Goal: Task Accomplishment & Management: Manage account settings

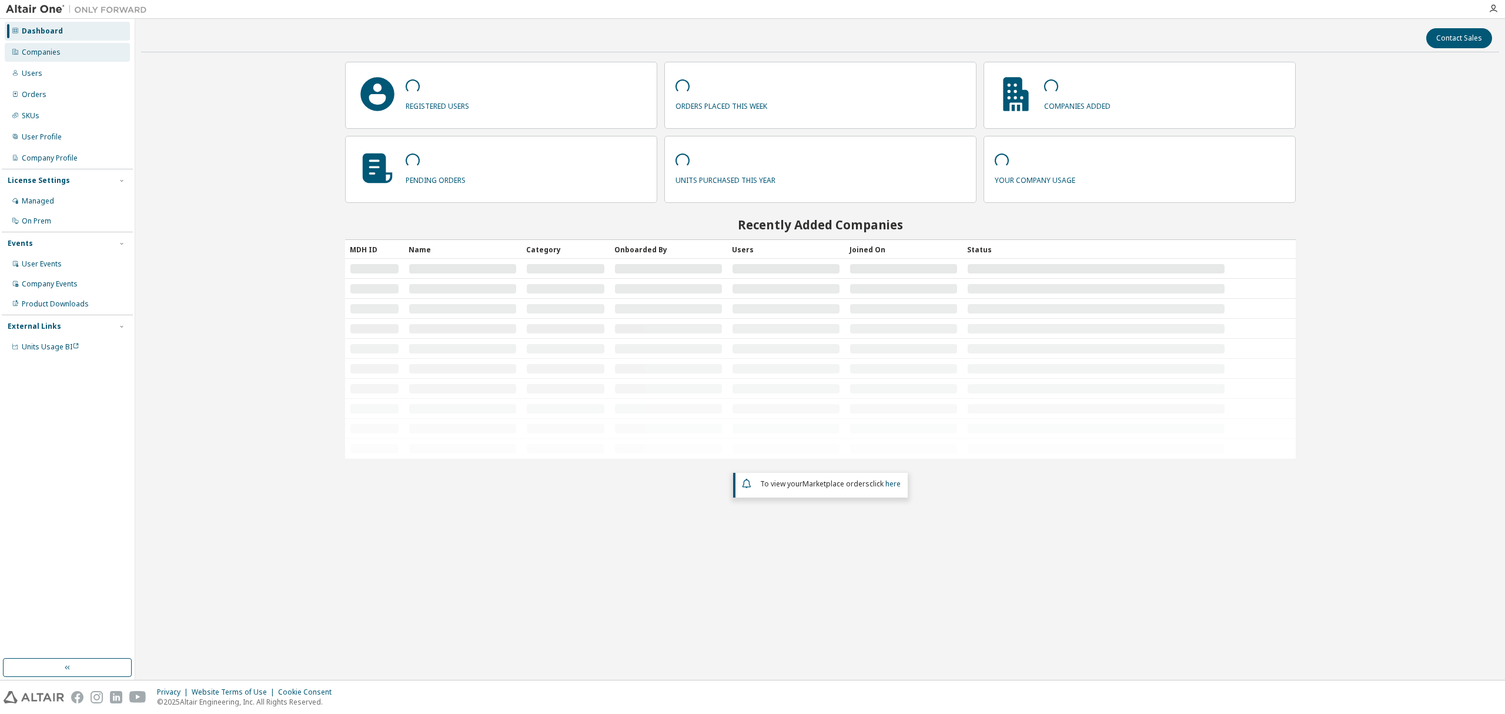
click at [72, 55] on div "Companies" at bounding box center [67, 52] width 125 height 19
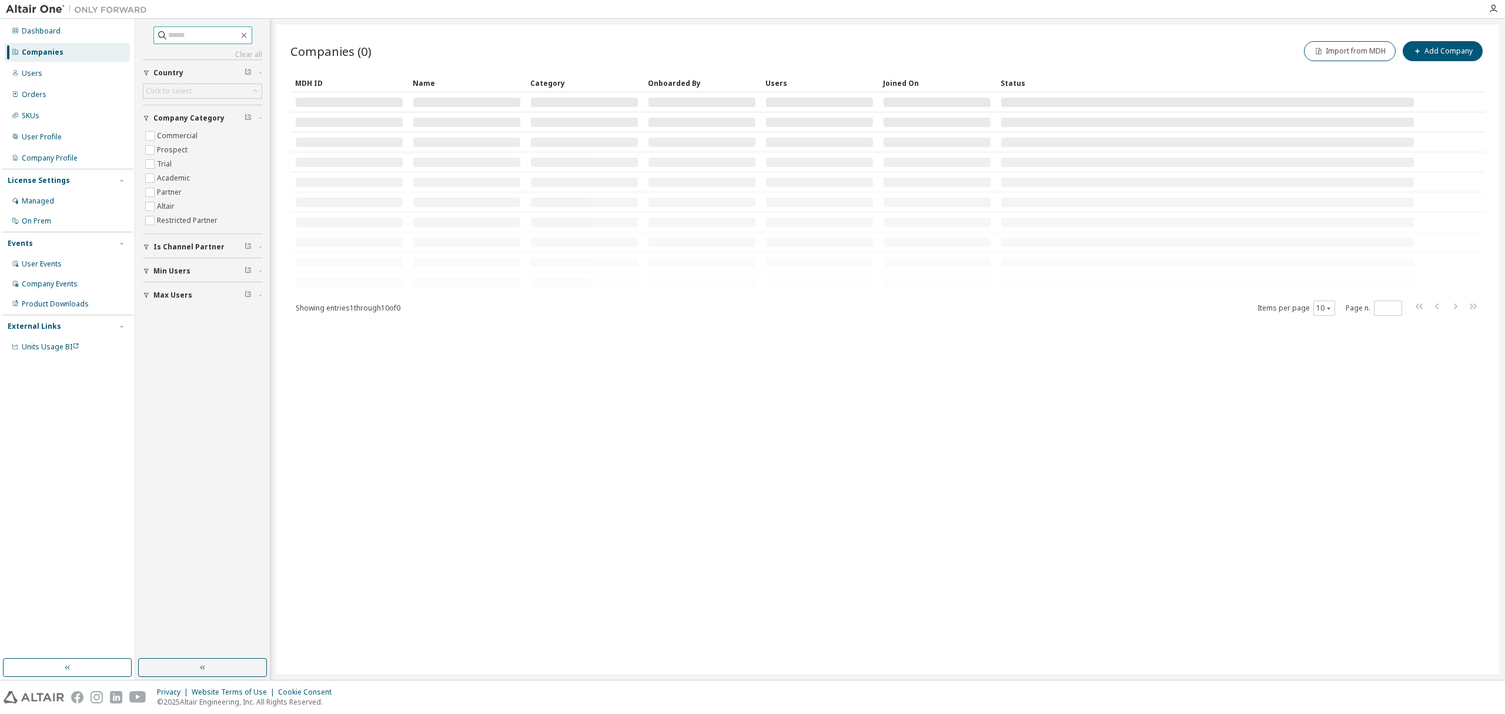
click at [205, 34] on input "text" at bounding box center [203, 35] width 71 height 12
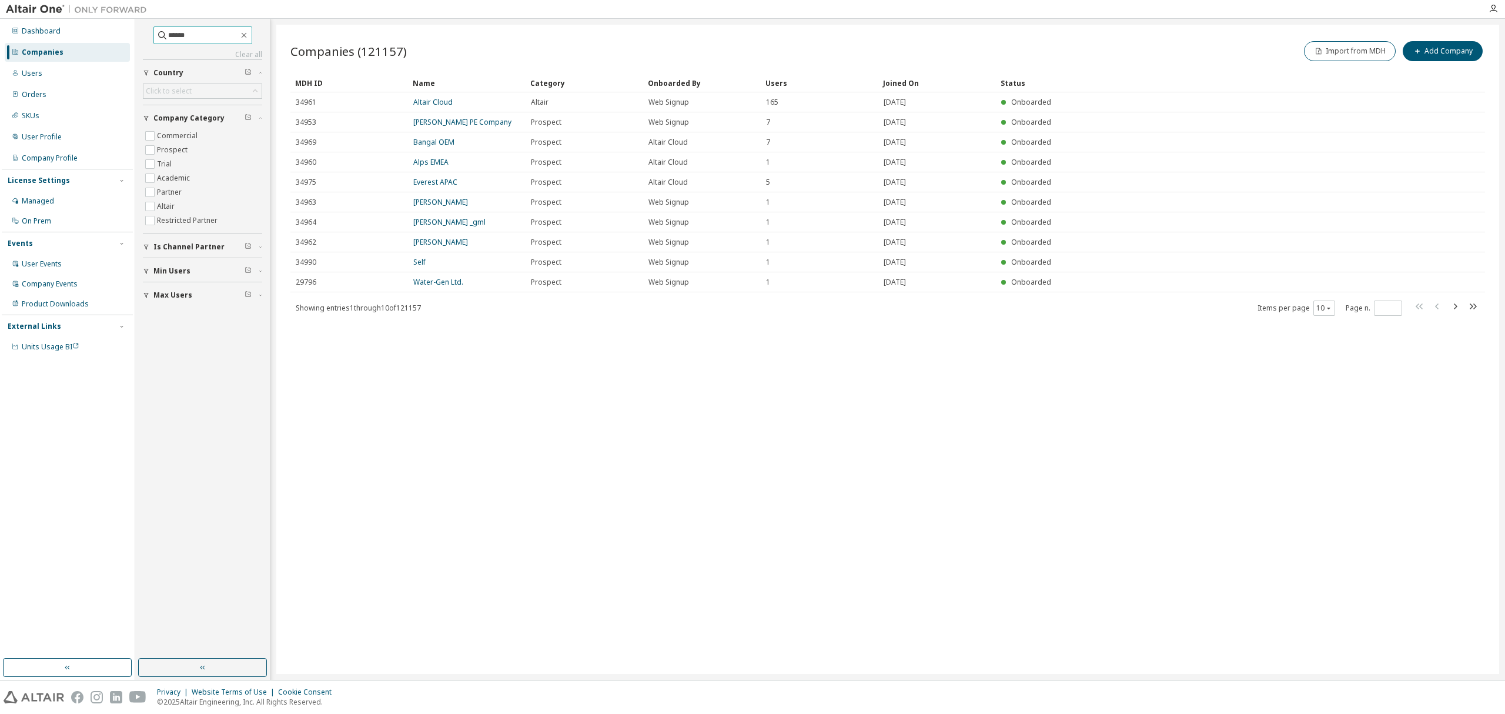
type input "******"
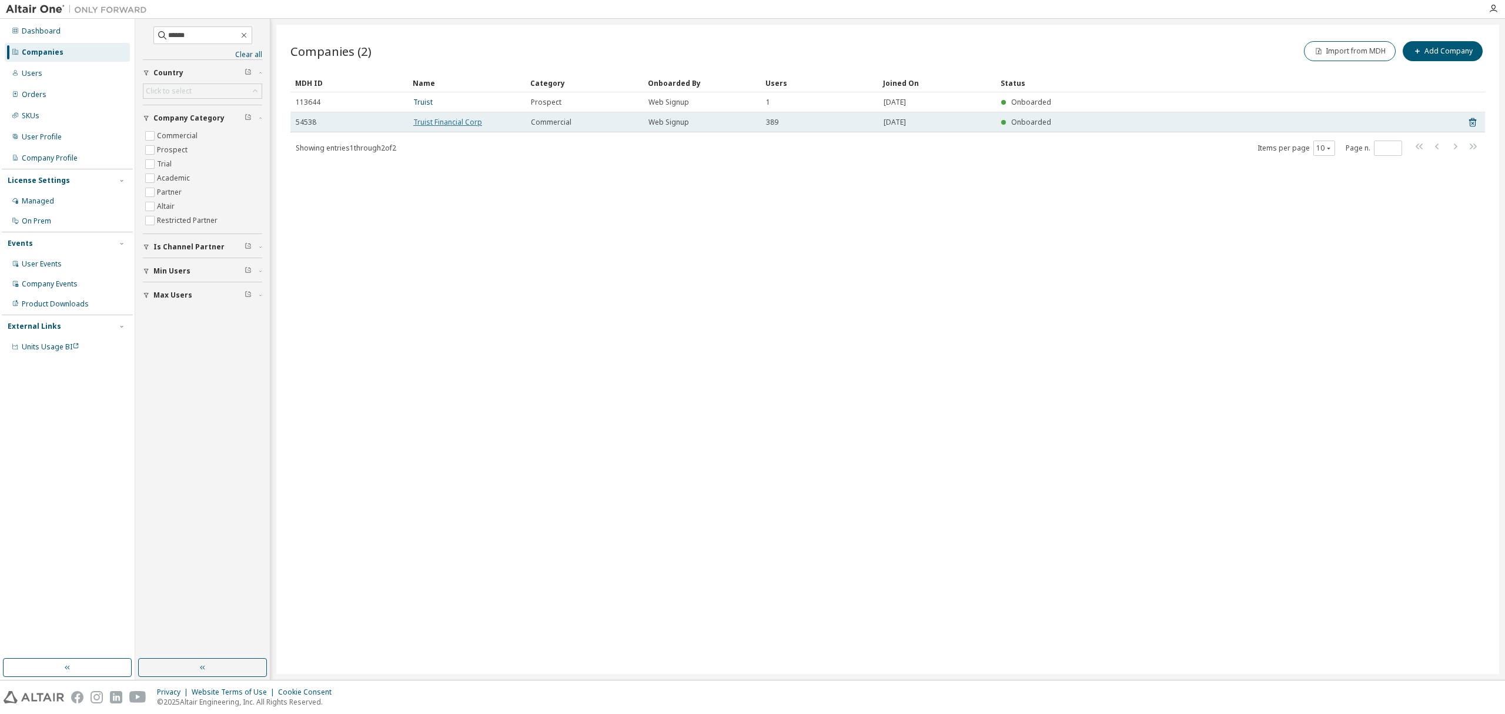
click at [436, 122] on link "Truist Financial Corp" at bounding box center [447, 122] width 69 height 10
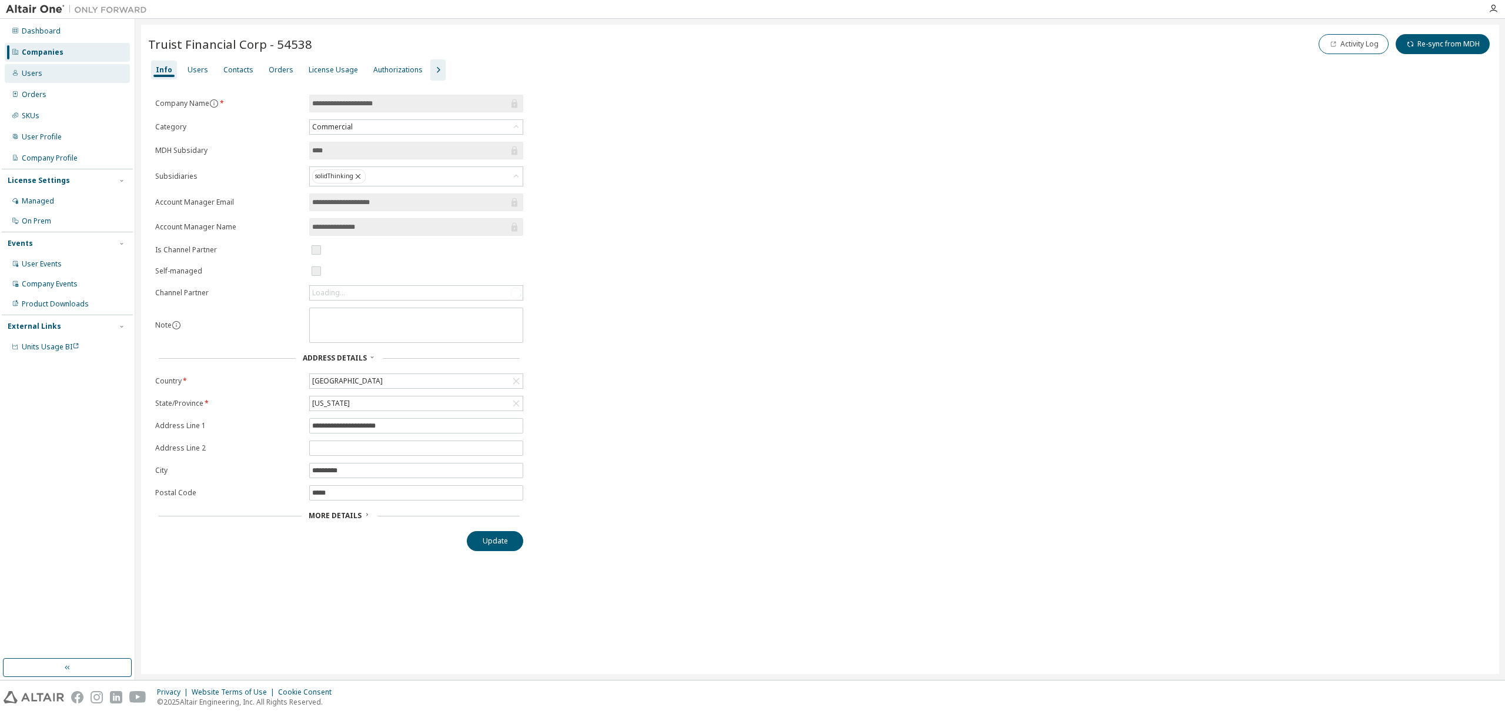
click at [53, 73] on div "Users" at bounding box center [67, 73] width 125 height 19
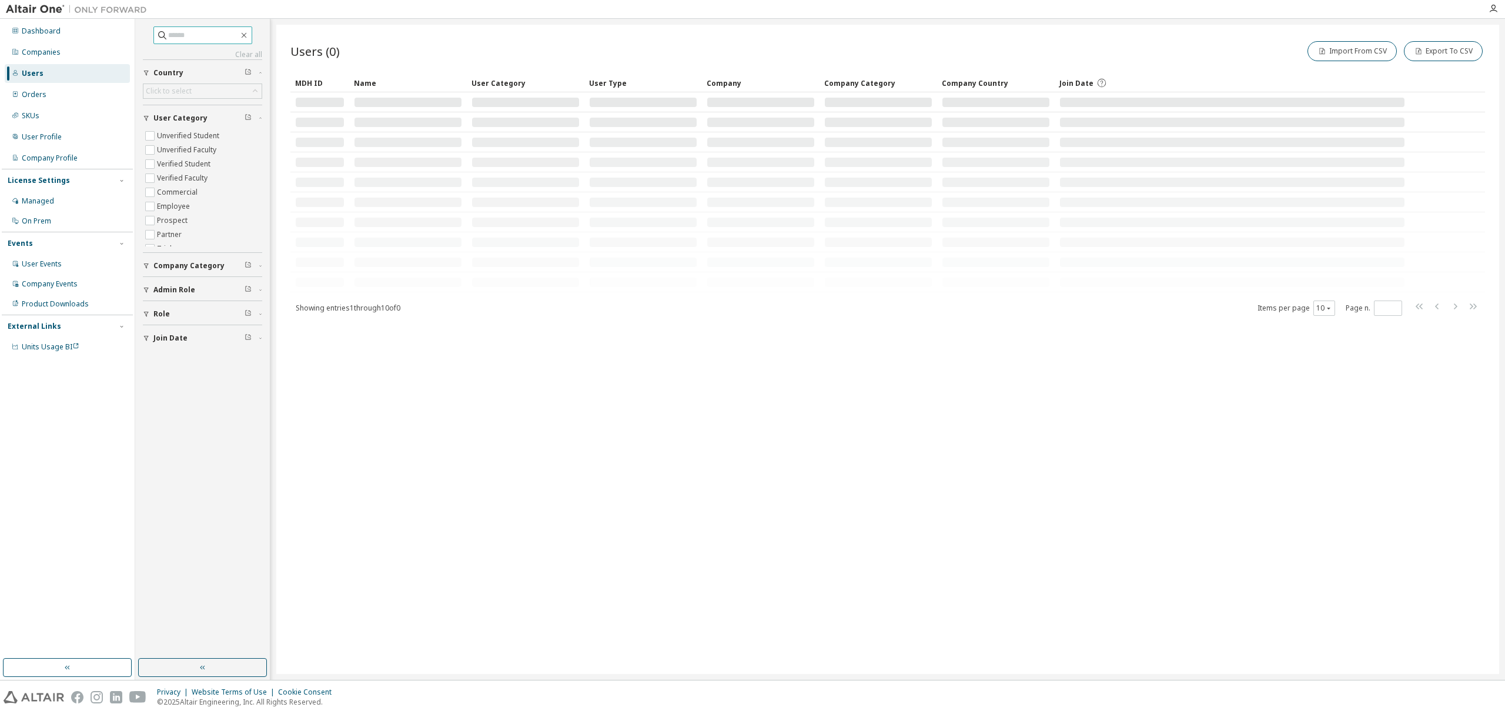
click at [203, 38] on input "text" at bounding box center [203, 35] width 71 height 12
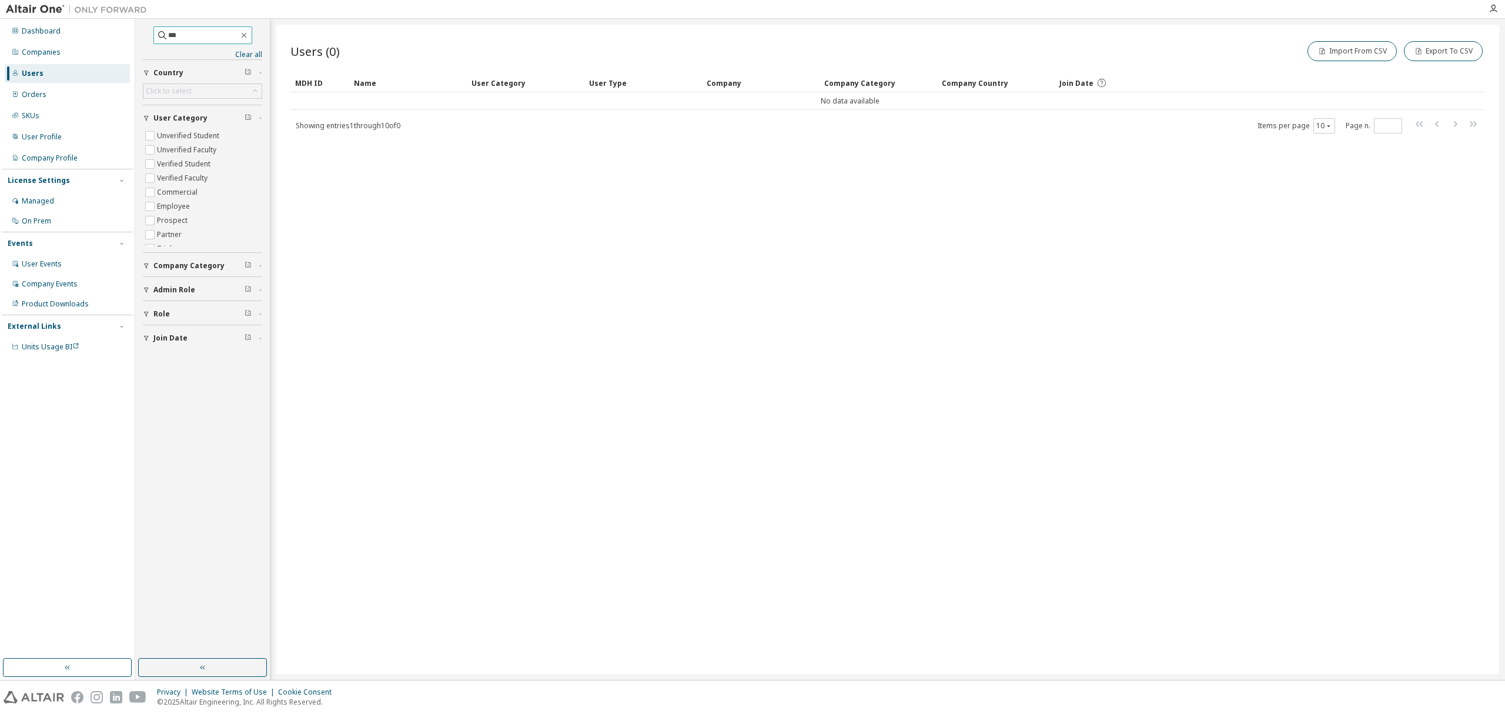
drag, startPoint x: 199, startPoint y: 38, endPoint x: 155, endPoint y: 41, distance: 43.6
click at [155, 41] on span "***" at bounding box center [202, 35] width 99 height 18
type input "***"
drag, startPoint x: 186, startPoint y: 34, endPoint x: 148, endPoint y: 41, distance: 38.9
click at [153, 41] on span "***" at bounding box center [202, 35] width 99 height 18
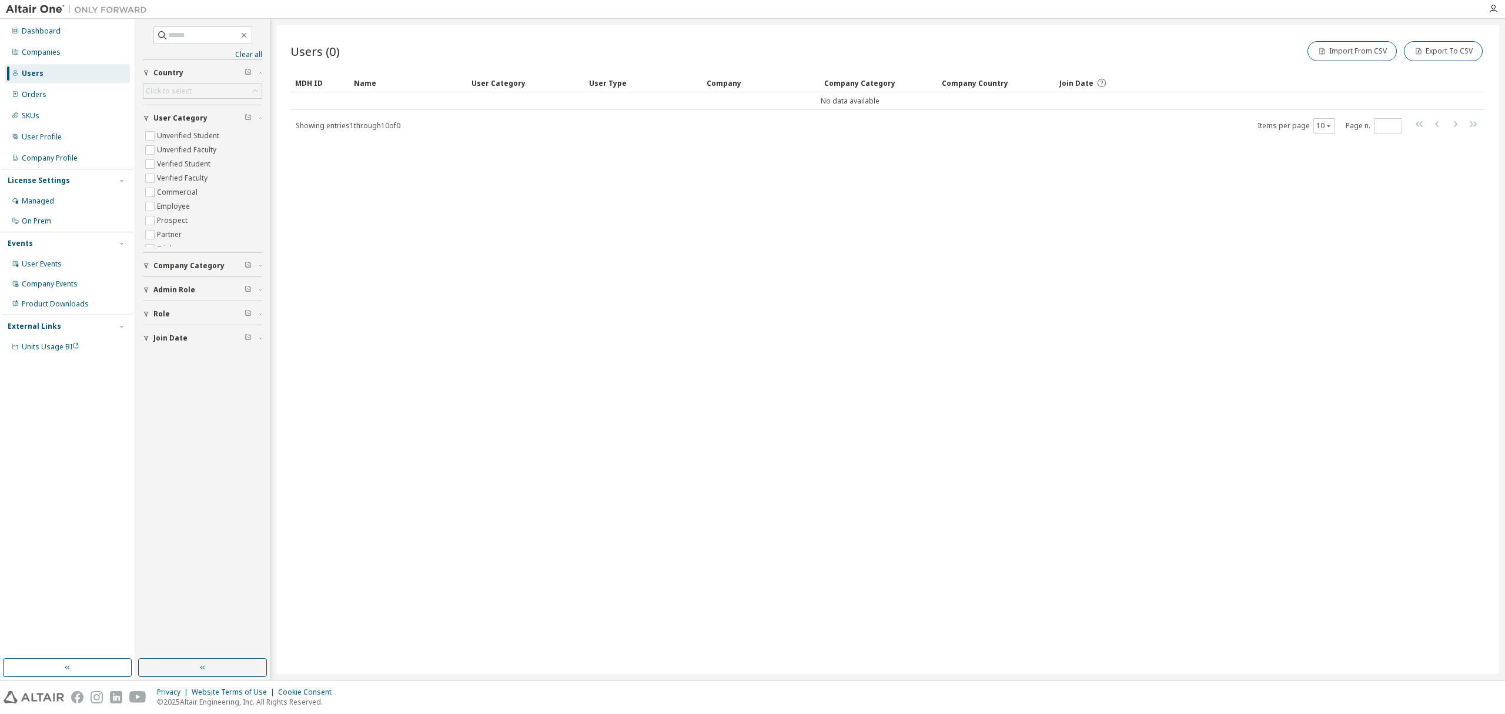
click at [385, 238] on div "Users (0) Import From CSV Export To CSV Clear Load Save Save As Field Operator …" at bounding box center [887, 349] width 1223 height 649
click at [201, 36] on input "text" at bounding box center [203, 35] width 71 height 12
paste input "**********"
type input "**********"
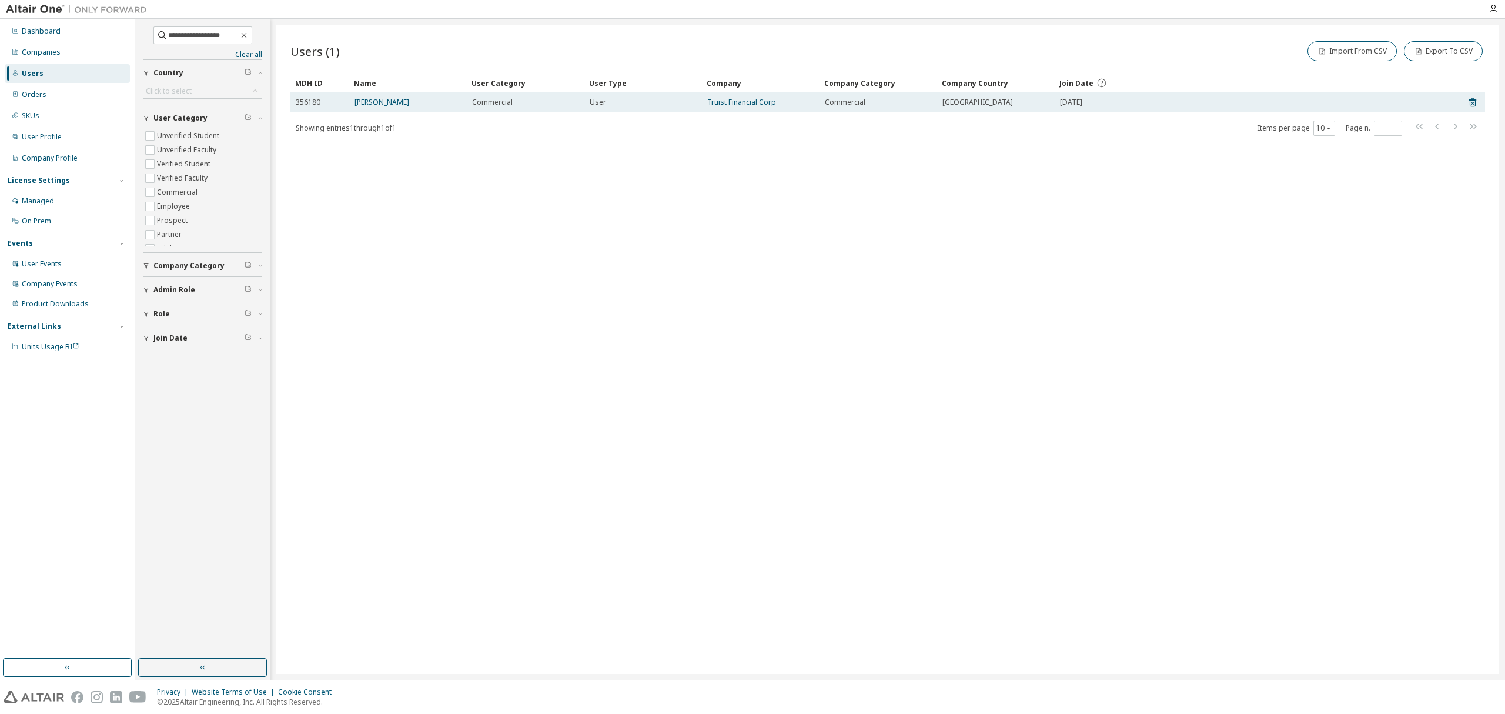
click at [366, 95] on td "[PERSON_NAME]" at bounding box center [408, 102] width 118 height 20
click at [366, 101] on link "[PERSON_NAME]" at bounding box center [382, 102] width 55 height 10
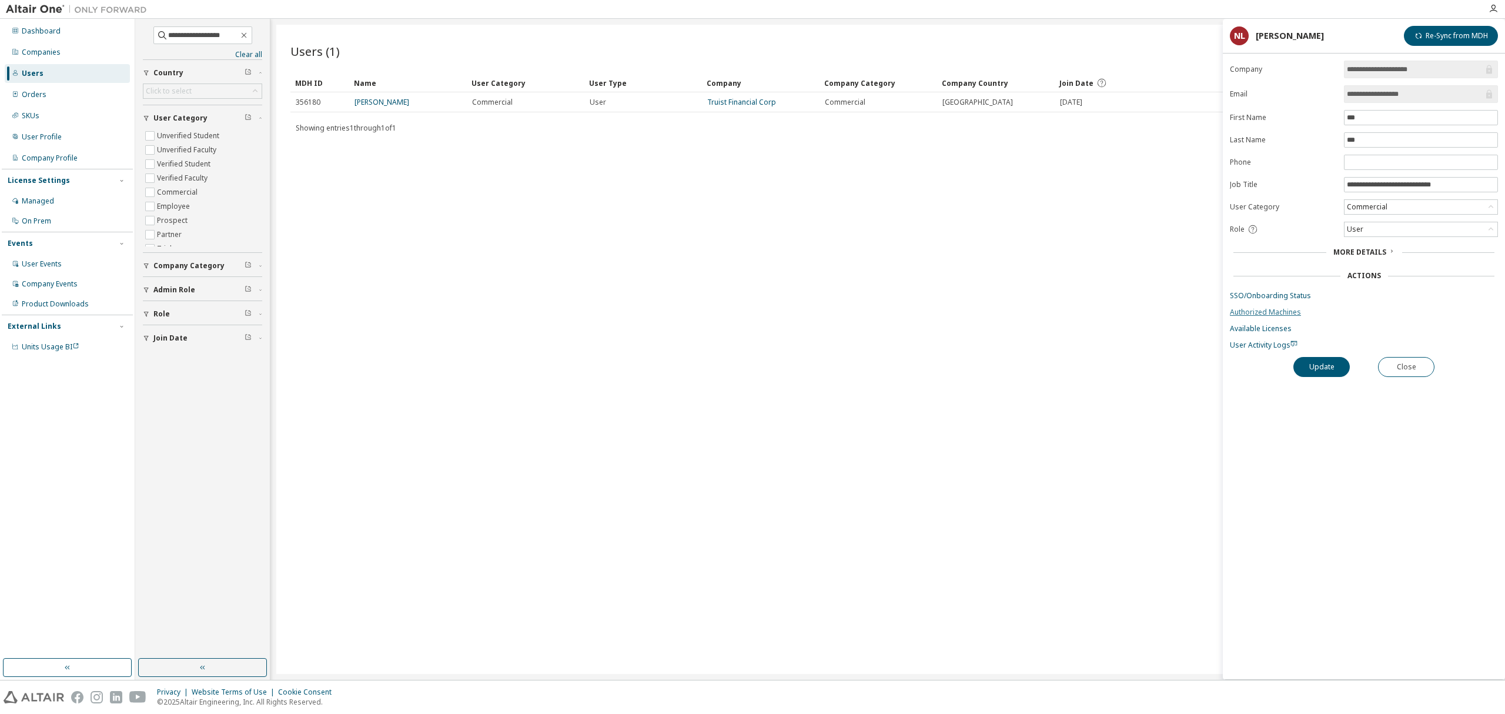
click at [1287, 314] on link "Authorized Machines" at bounding box center [1364, 312] width 268 height 9
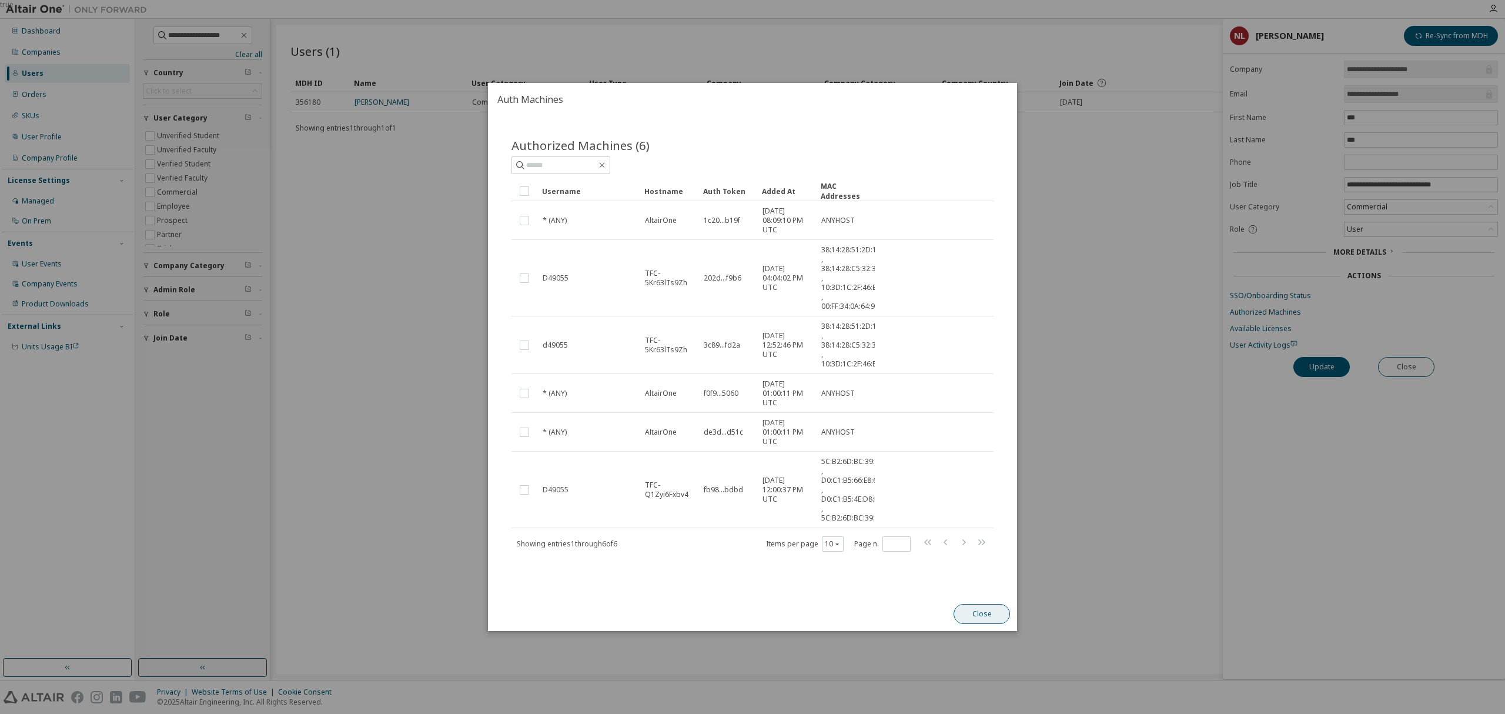
click at [979, 608] on button "Close" at bounding box center [982, 614] width 56 height 20
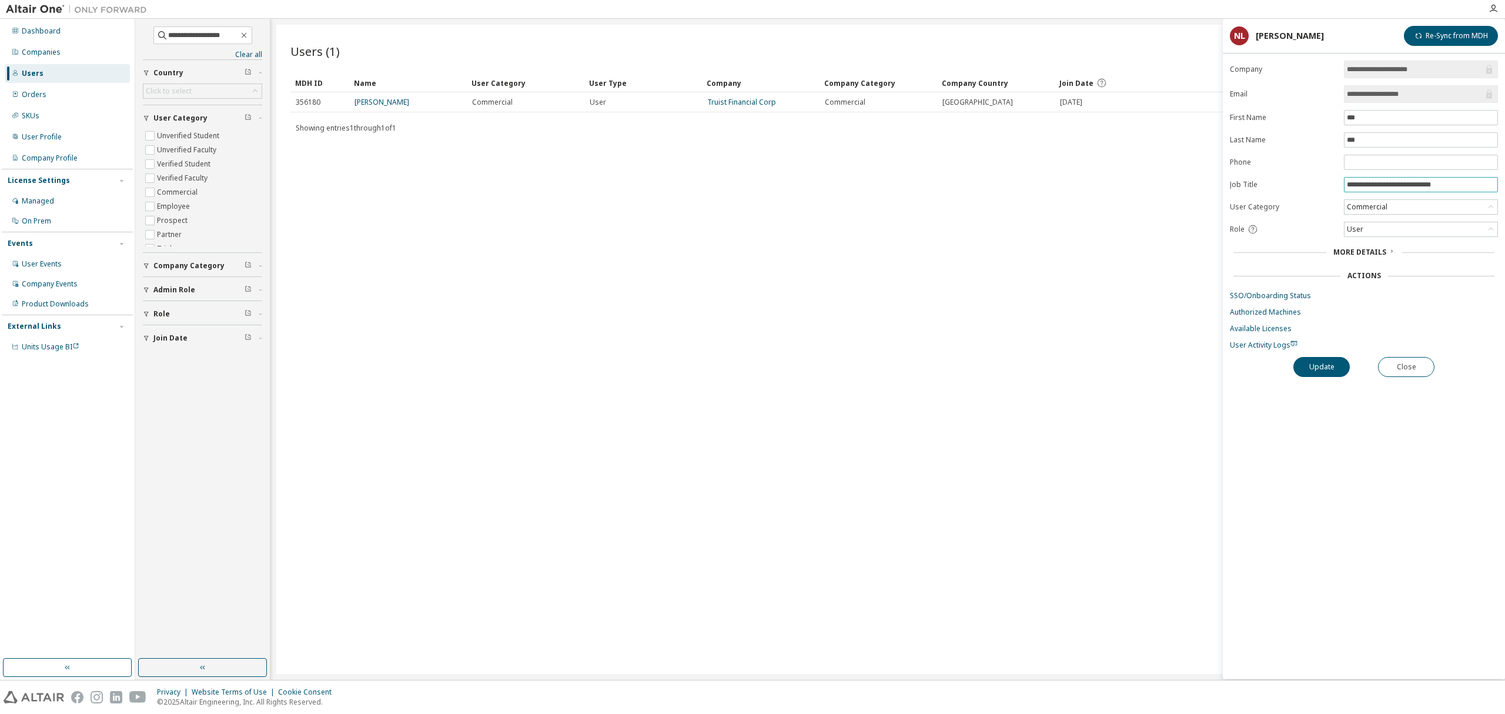
drag, startPoint x: 1449, startPoint y: 187, endPoint x: 1335, endPoint y: 188, distance: 114.7
click at [1335, 187] on form "**********" at bounding box center [1364, 205] width 268 height 289
click at [249, 39] on icon "button" at bounding box center [243, 35] width 9 height 9
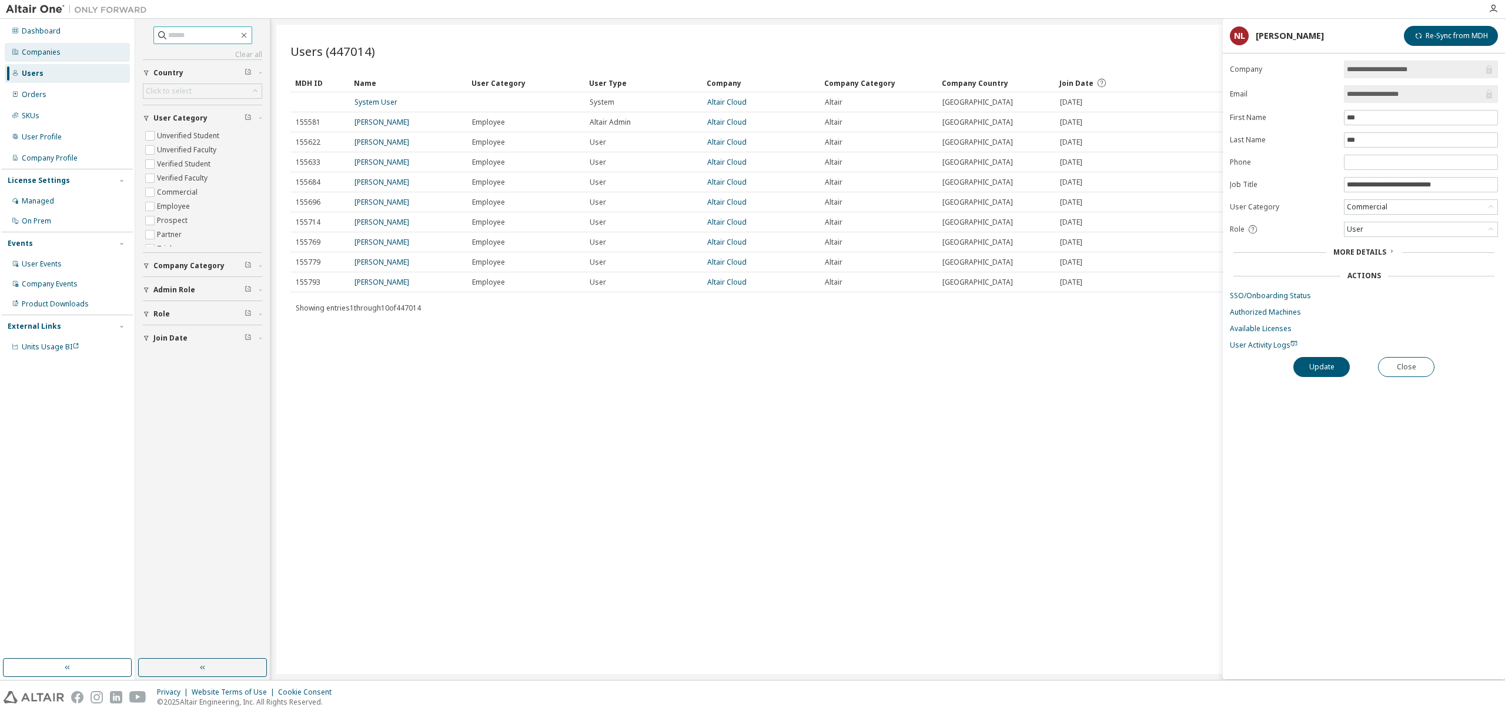
click at [66, 52] on div "Companies" at bounding box center [67, 52] width 125 height 19
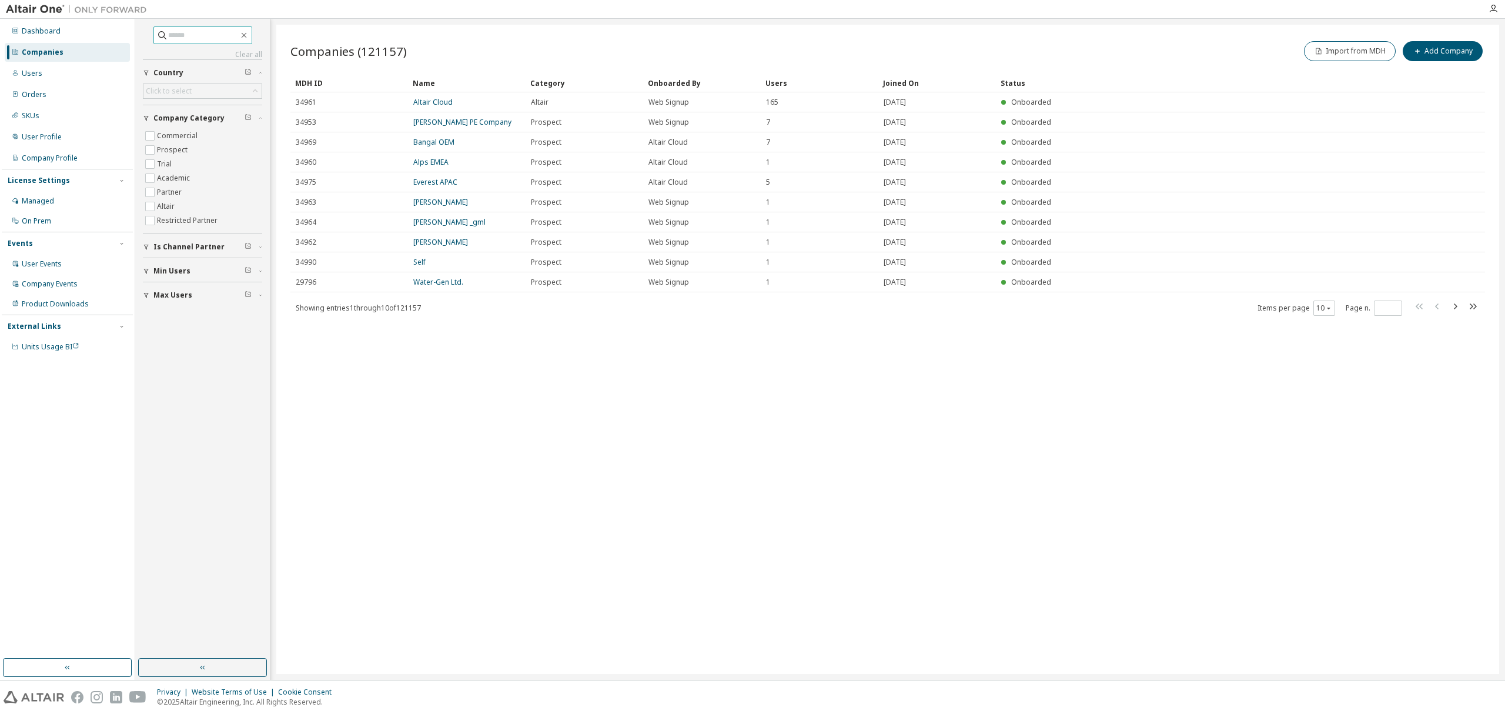
click at [187, 39] on input "text" at bounding box center [203, 35] width 71 height 12
type input "******"
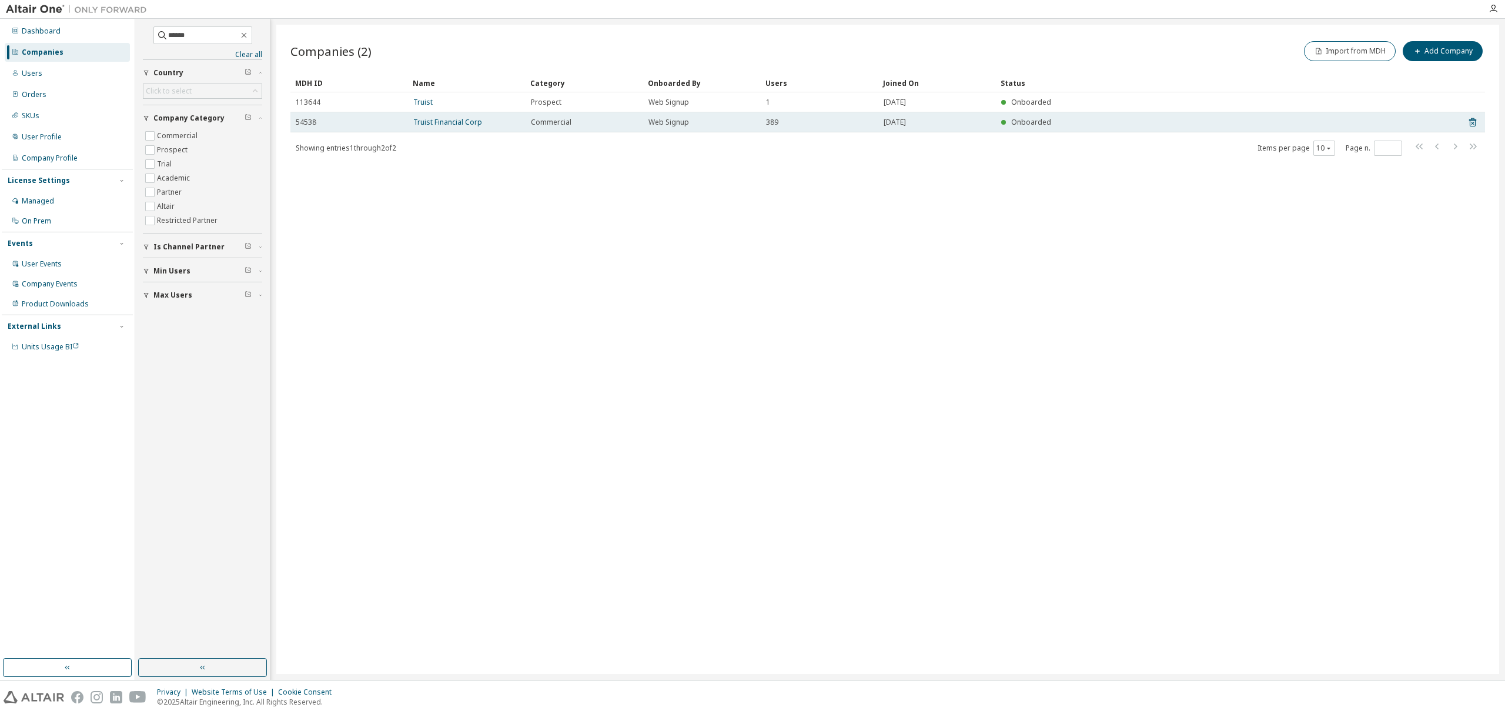
click at [429, 128] on td "Truist Financial Corp" at bounding box center [467, 122] width 118 height 20
click at [432, 126] on link "Truist Financial Corp" at bounding box center [447, 122] width 69 height 10
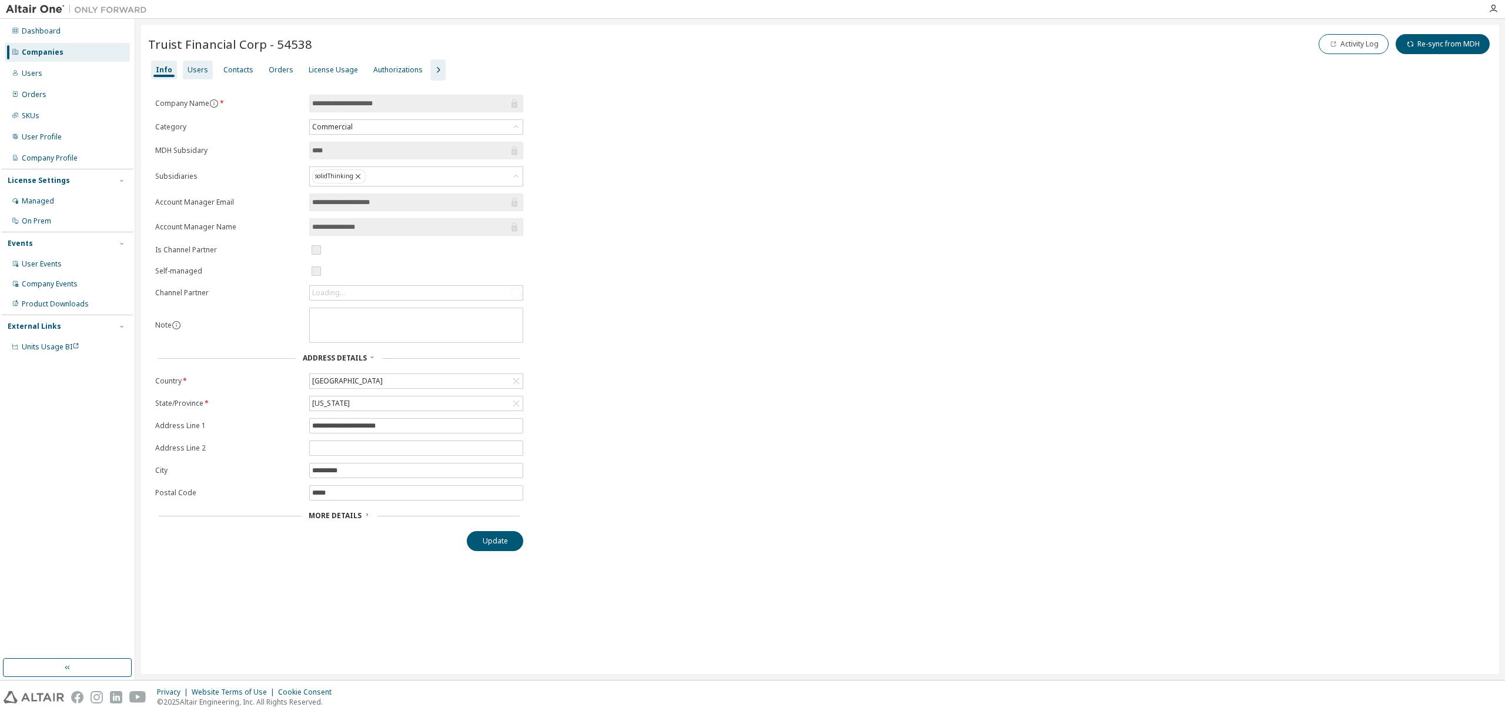
click at [183, 74] on div "Users" at bounding box center [198, 70] width 30 height 19
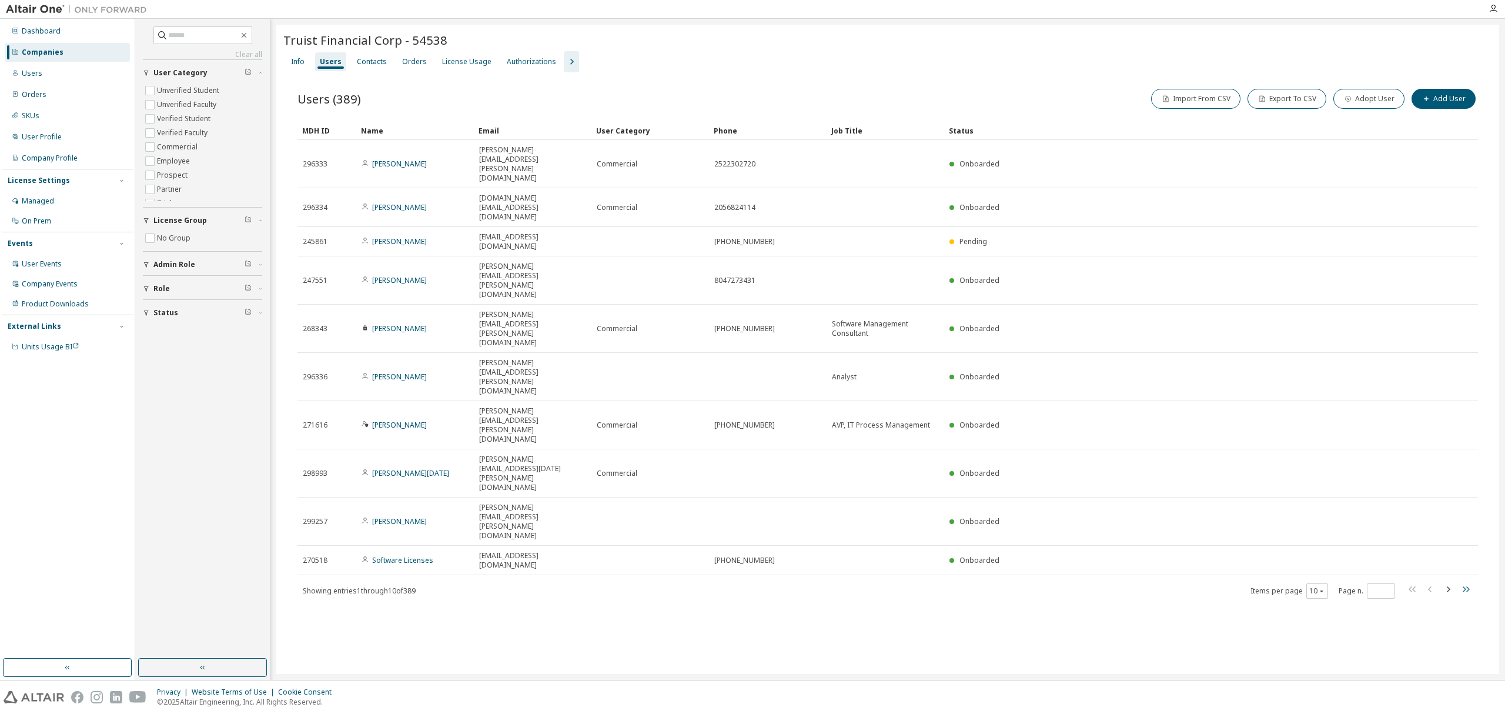
click at [1464, 582] on icon "button" at bounding box center [1466, 589] width 14 height 14
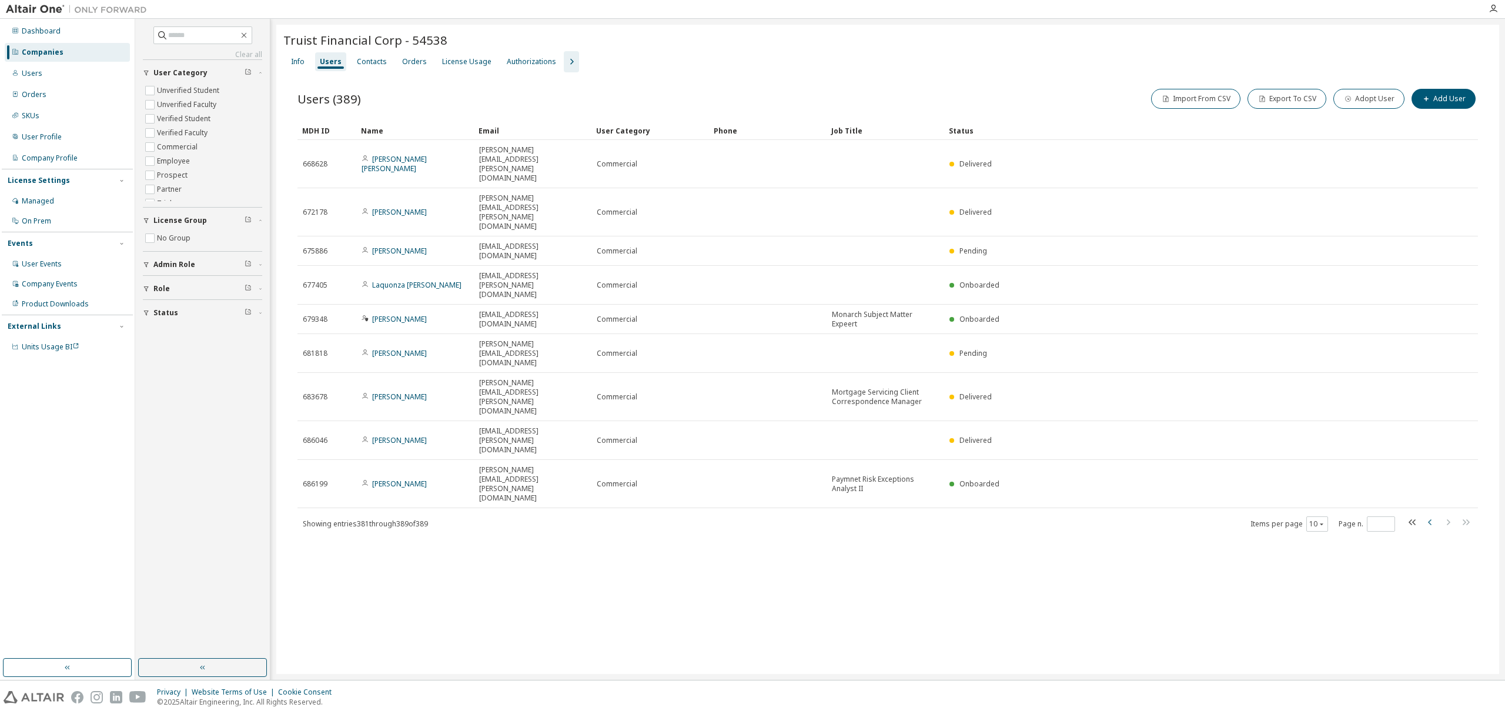
click at [1431, 515] on icon "button" at bounding box center [1431, 522] width 14 height 14
type input "**"
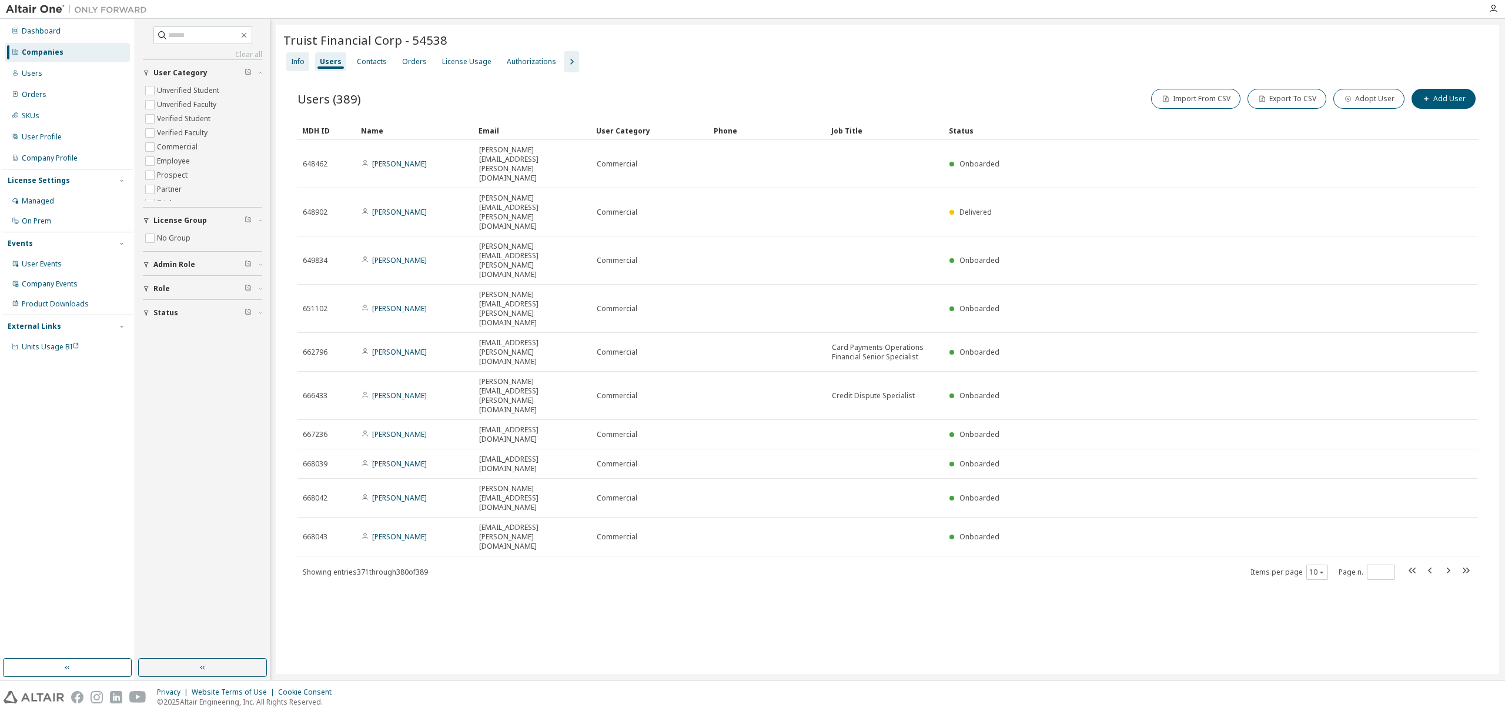
click at [294, 62] on div "Info" at bounding box center [298, 61] width 14 height 9
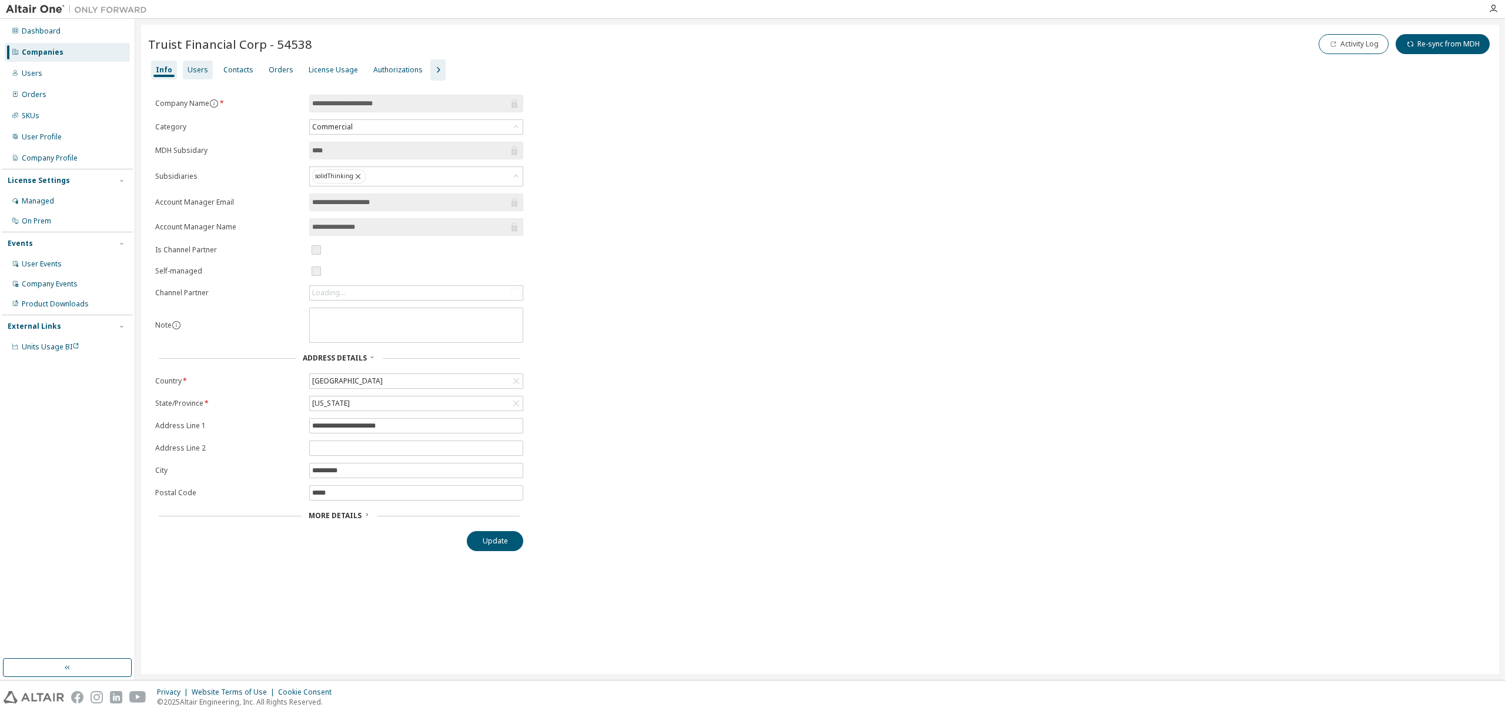
click at [195, 69] on div "Users" at bounding box center [198, 69] width 21 height 9
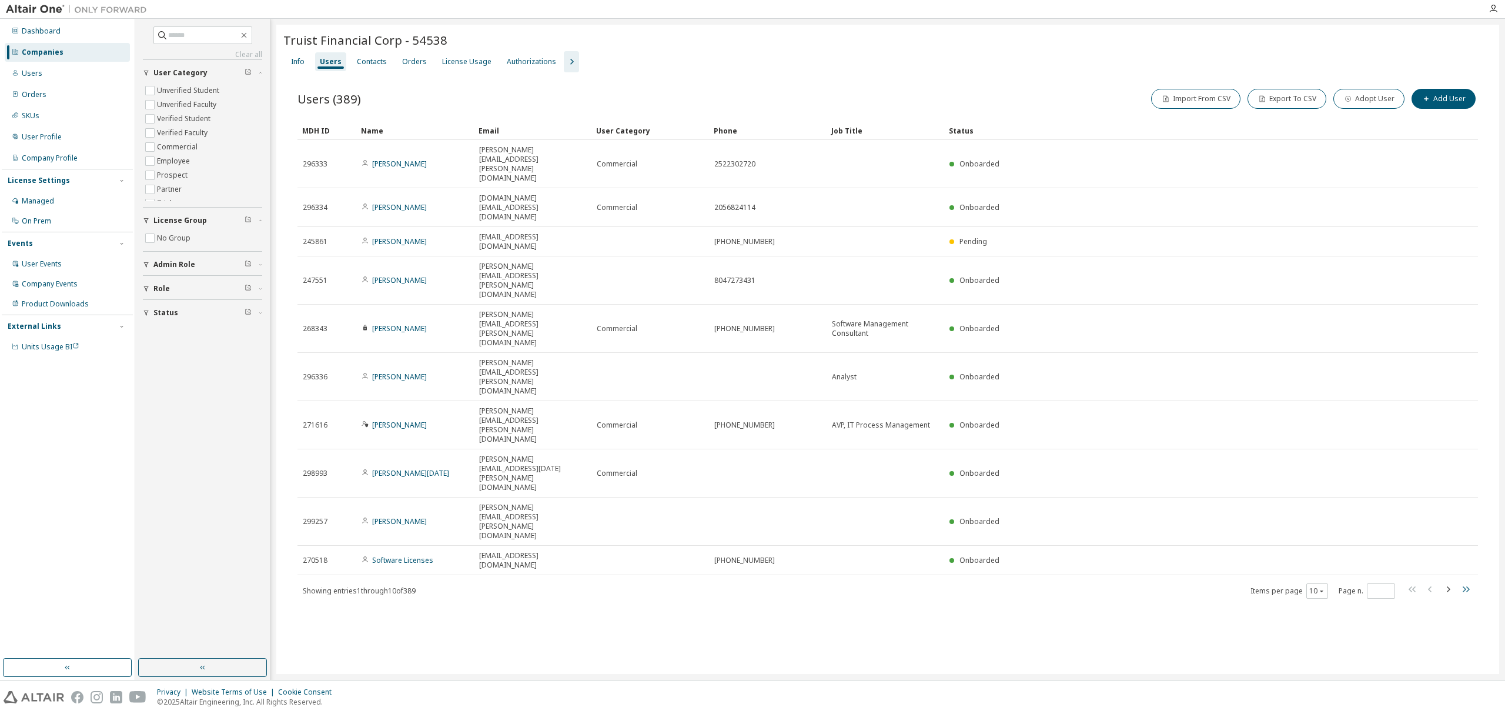
click at [1462, 582] on icon "button" at bounding box center [1466, 589] width 14 height 14
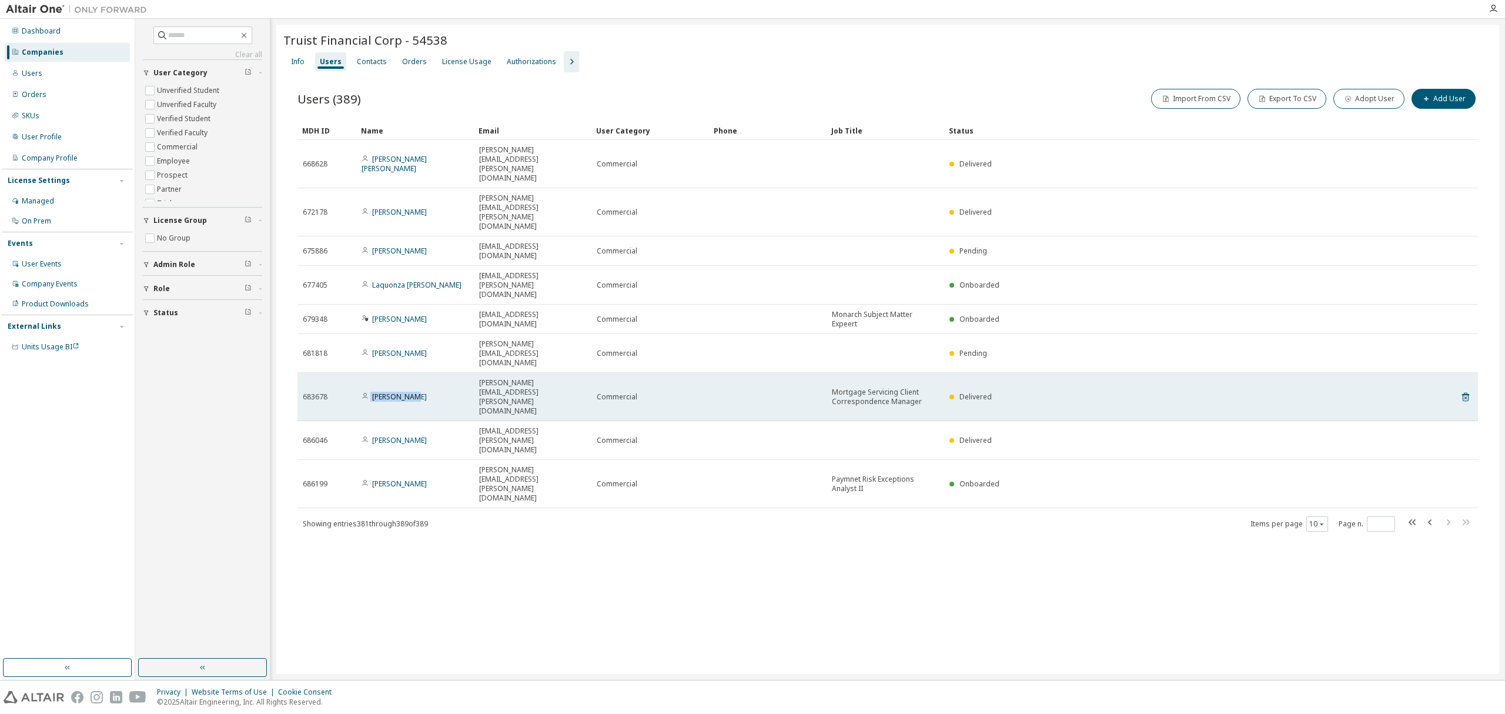
drag, startPoint x: 425, startPoint y: 282, endPoint x: 370, endPoint y: 283, distance: 54.7
click at [370, 392] on div "[PERSON_NAME]" at bounding box center [415, 396] width 107 height 9
copy span "[PERSON_NAME]"
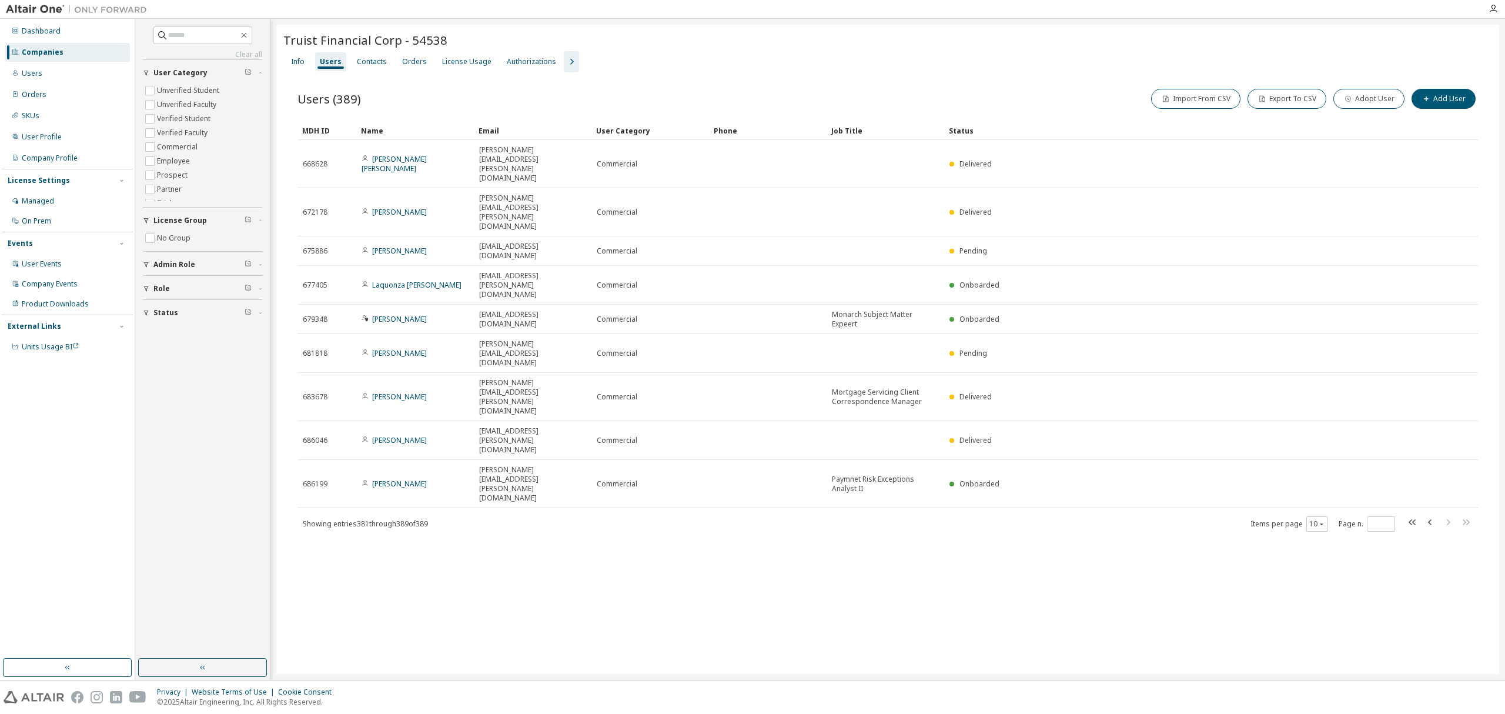
click at [488, 450] on div "Truist Financial Corp - 54538 Clear Load Save Save As Field Operator Value Sele…" at bounding box center [887, 349] width 1223 height 649
click at [1431, 515] on icon "button" at bounding box center [1431, 522] width 14 height 14
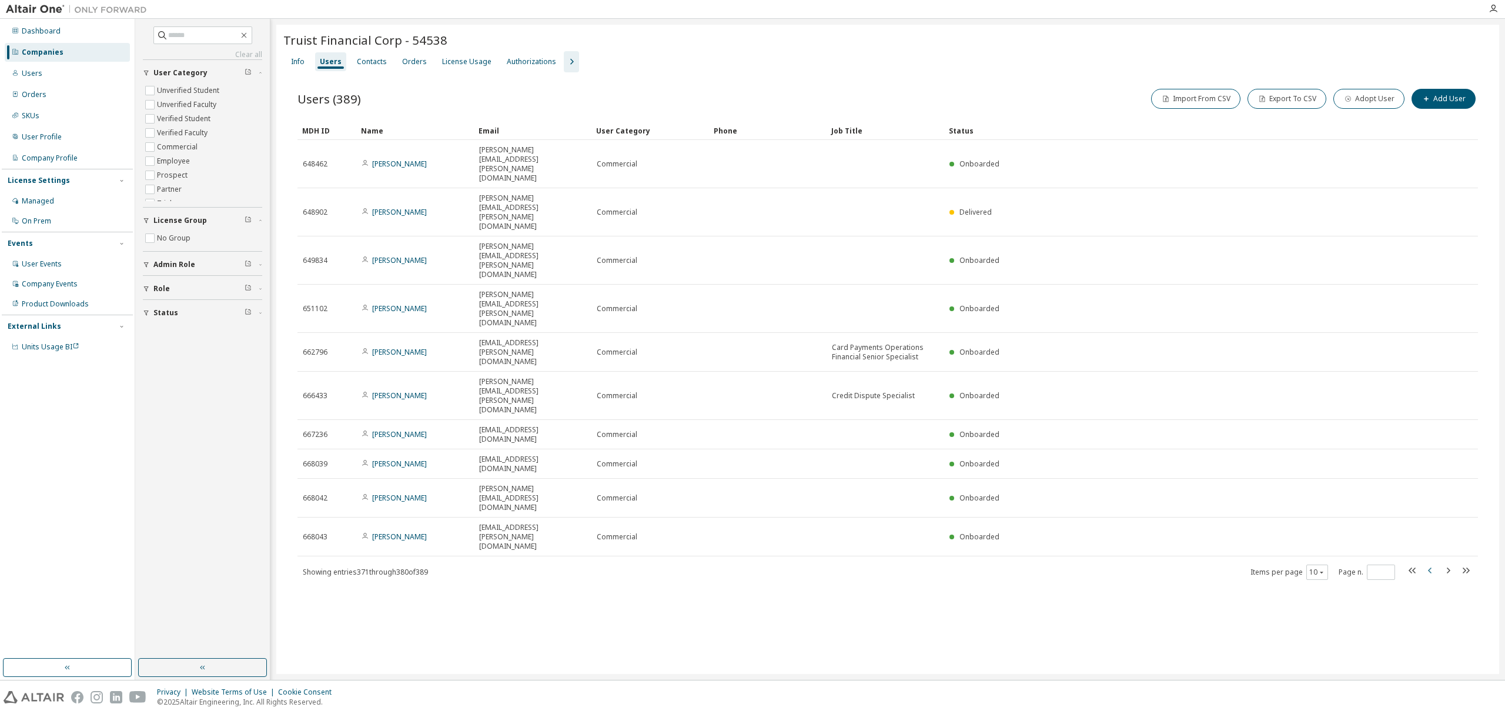
click at [1431, 563] on icon "button" at bounding box center [1431, 570] width 14 height 14
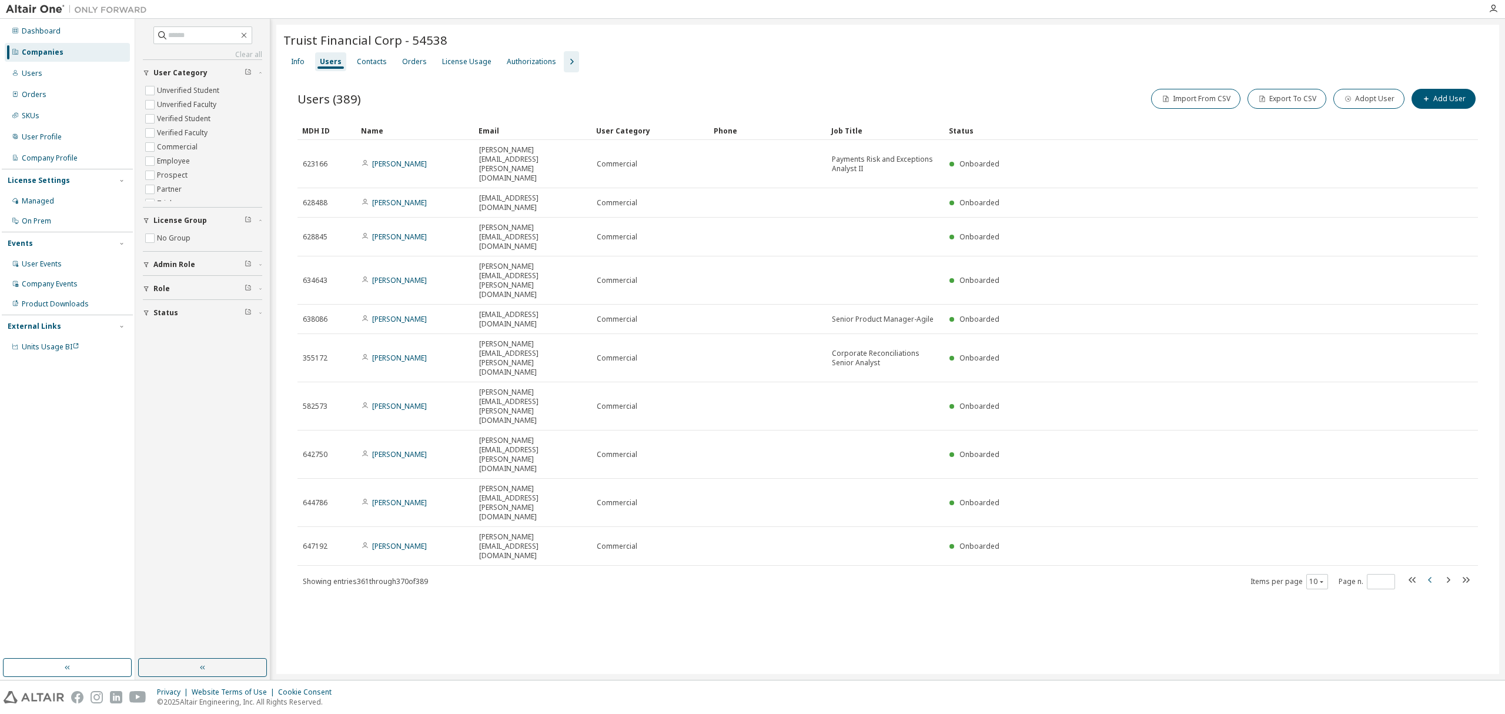
click at [1431, 363] on div "MDH ID Name Email User Category Phone Job Title Status 623166 Brice Williams [E…" at bounding box center [888, 355] width 1181 height 469
click at [1432, 573] on icon "button" at bounding box center [1431, 580] width 14 height 14
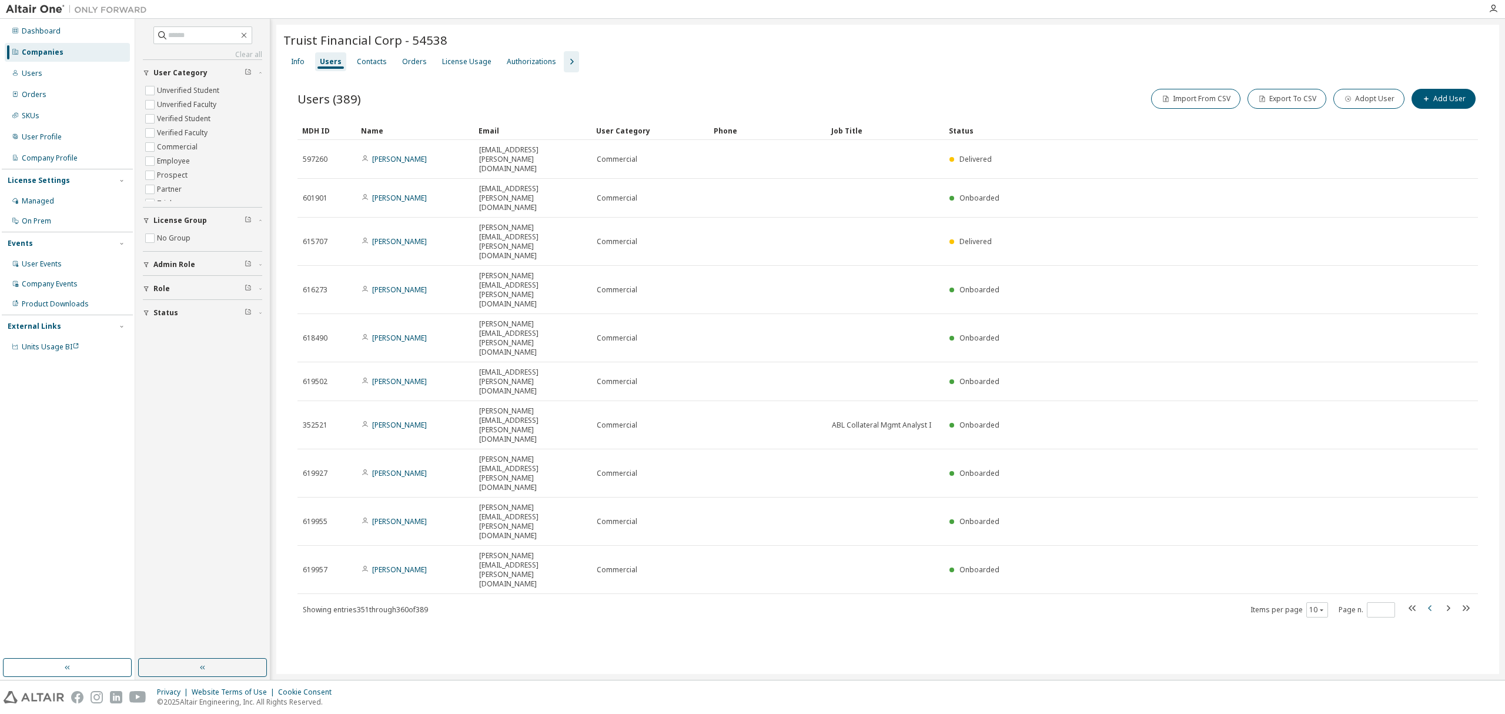
click at [1425, 601] on icon "button" at bounding box center [1431, 608] width 14 height 14
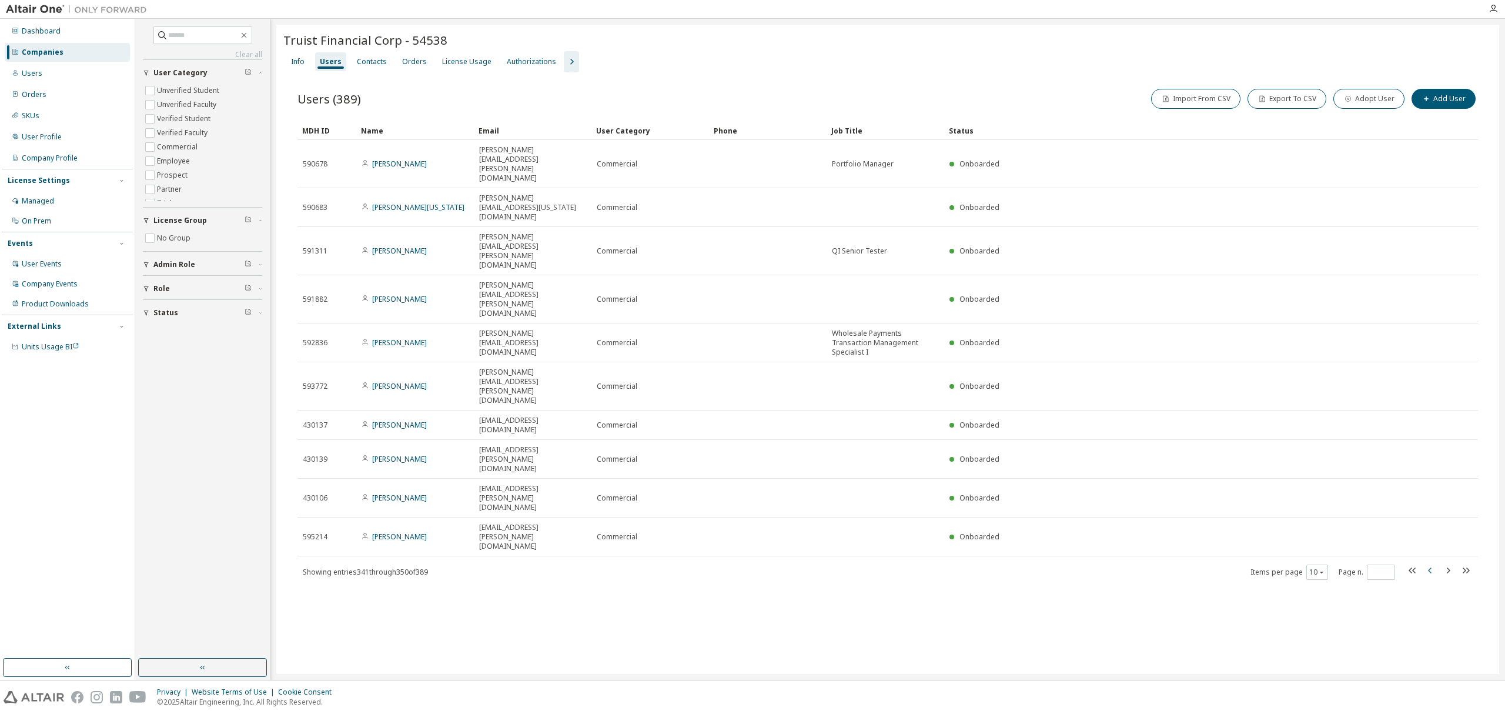
click at [1433, 563] on icon "button" at bounding box center [1431, 570] width 14 height 14
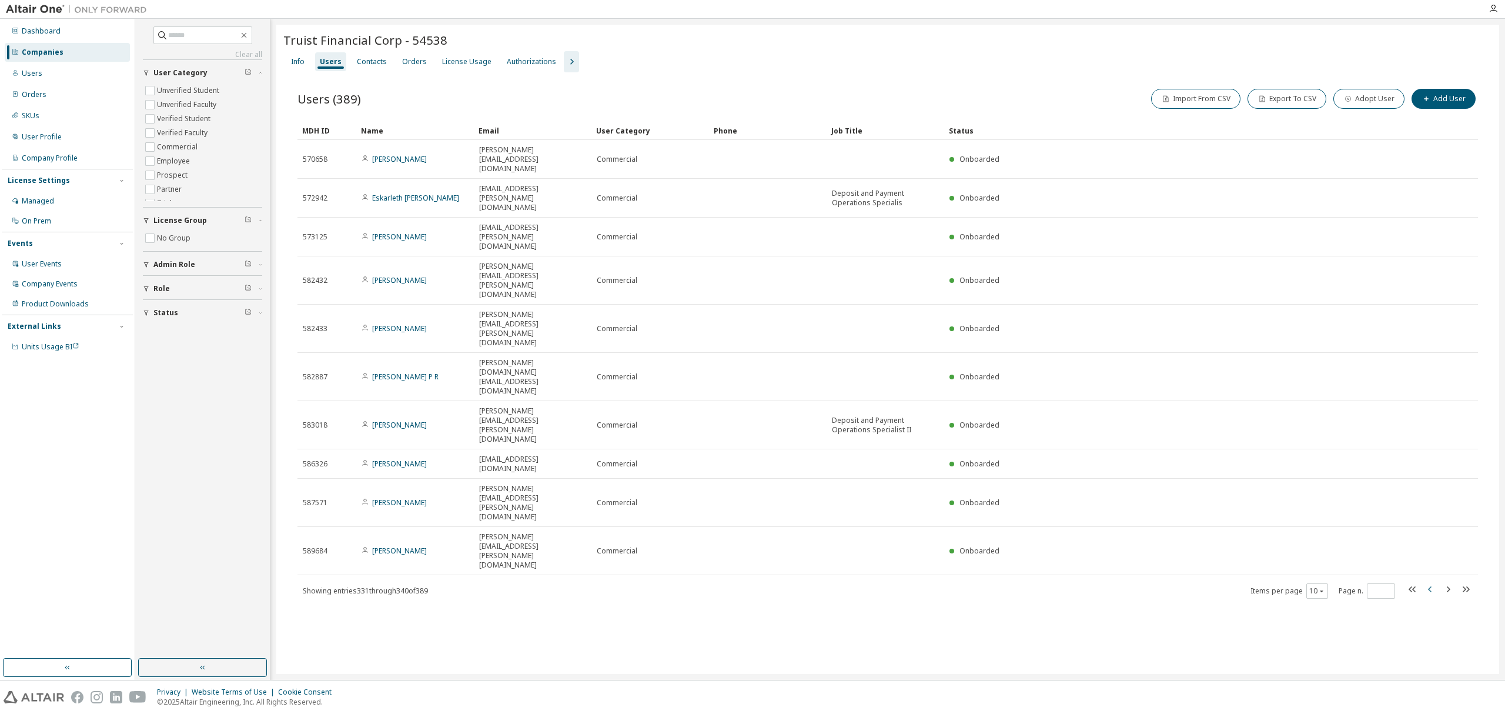
click at [1431, 586] on icon "button" at bounding box center [1430, 589] width 4 height 6
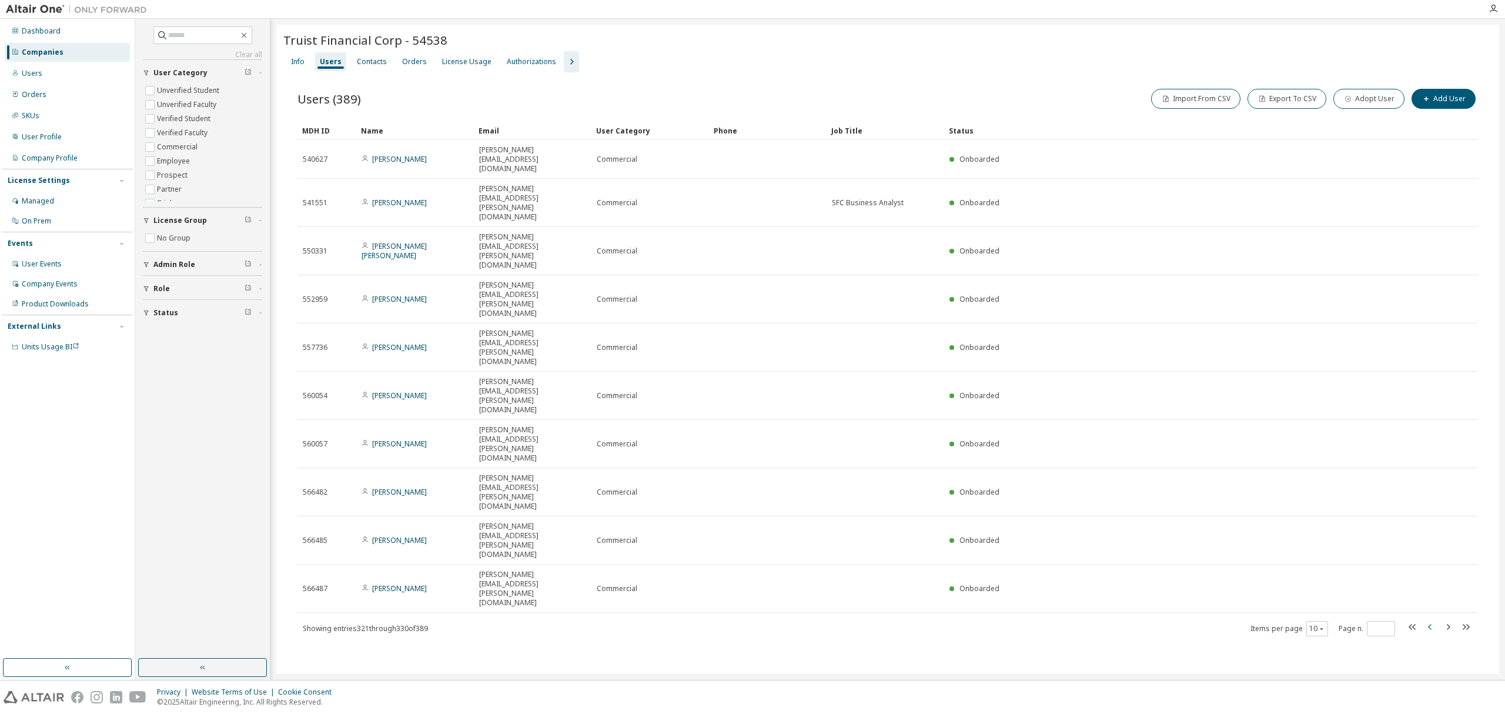
click at [1425, 620] on icon "button" at bounding box center [1431, 627] width 14 height 14
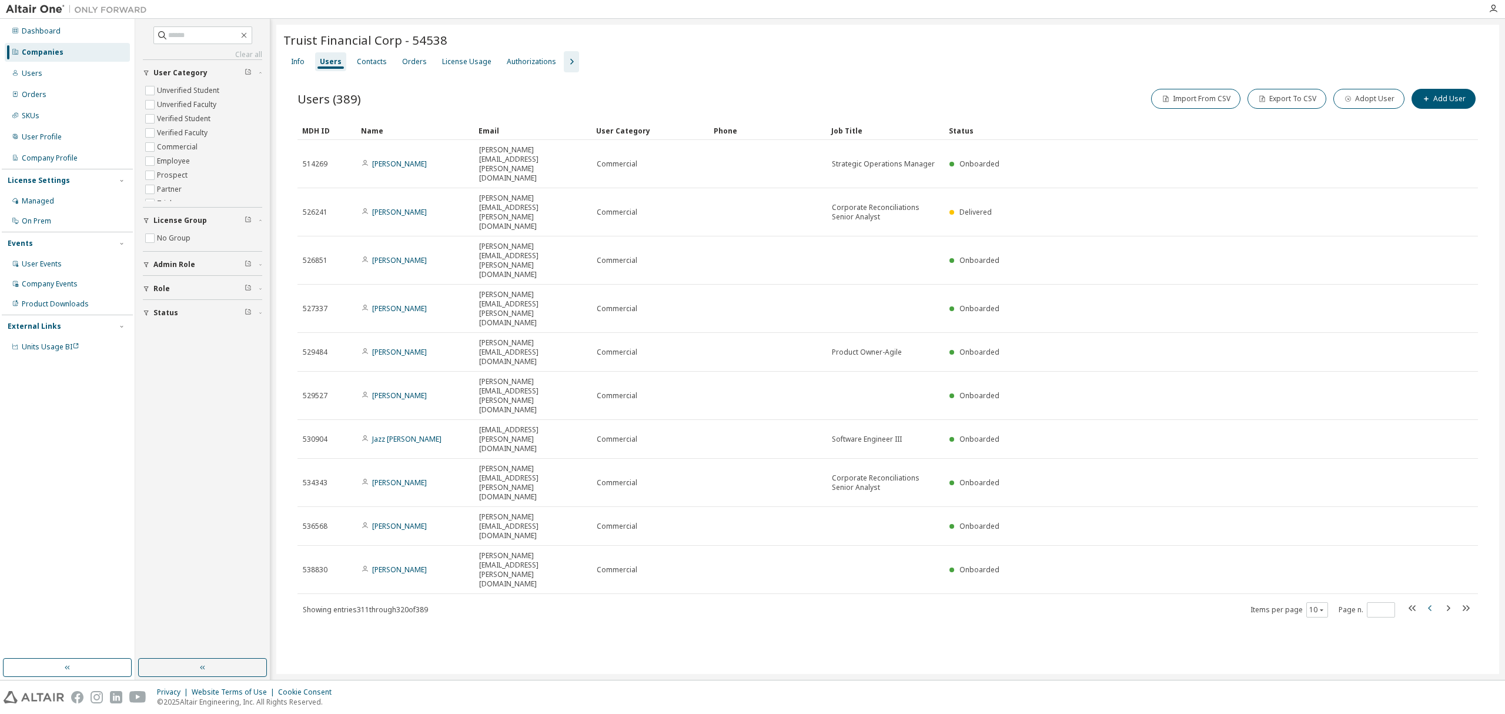
click at [1430, 601] on icon "button" at bounding box center [1431, 608] width 14 height 14
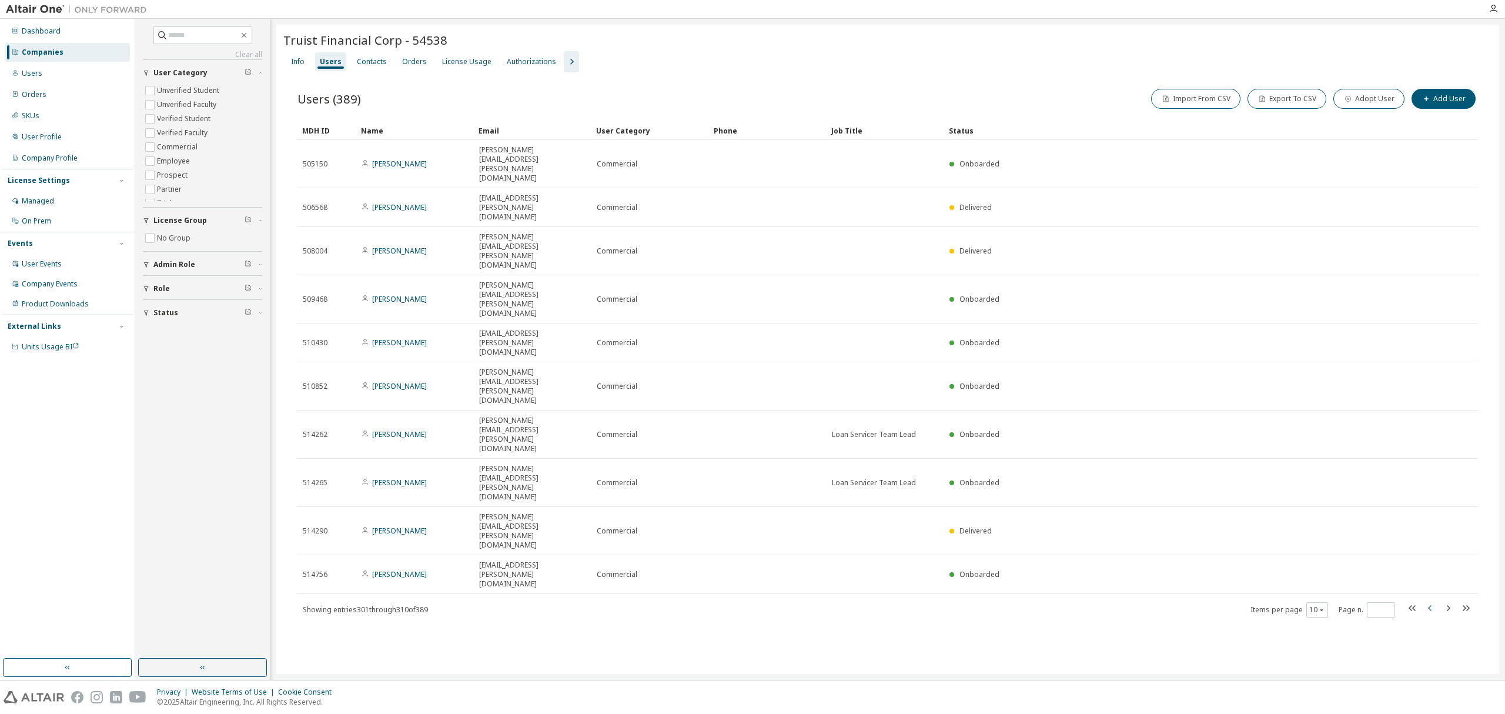
click at [1430, 601] on icon "button" at bounding box center [1431, 608] width 14 height 14
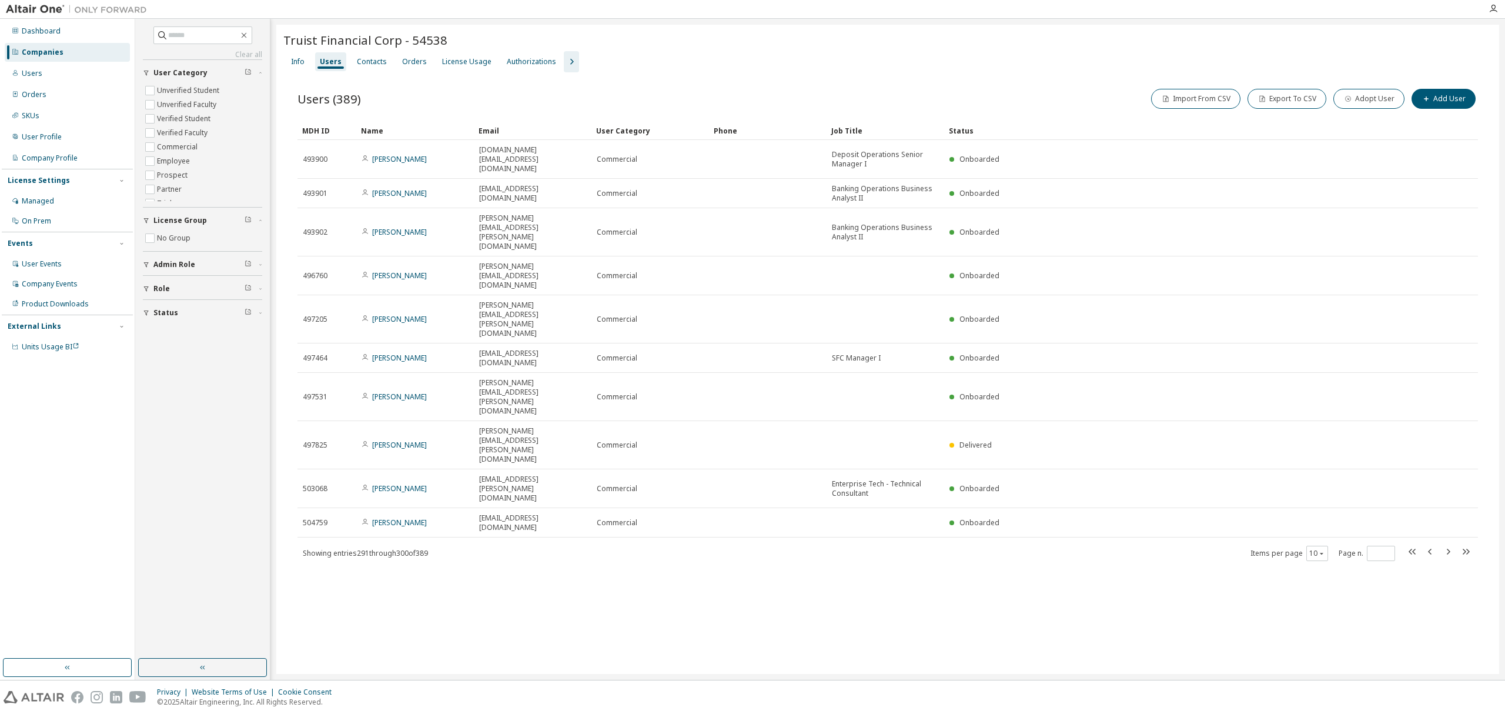
click at [958, 128] on div "Status" at bounding box center [1178, 130] width 459 height 19
click at [249, 313] on icon "button" at bounding box center [249, 311] width 3 height 4
click at [143, 313] on icon "button" at bounding box center [146, 312] width 7 height 7
type input "*"
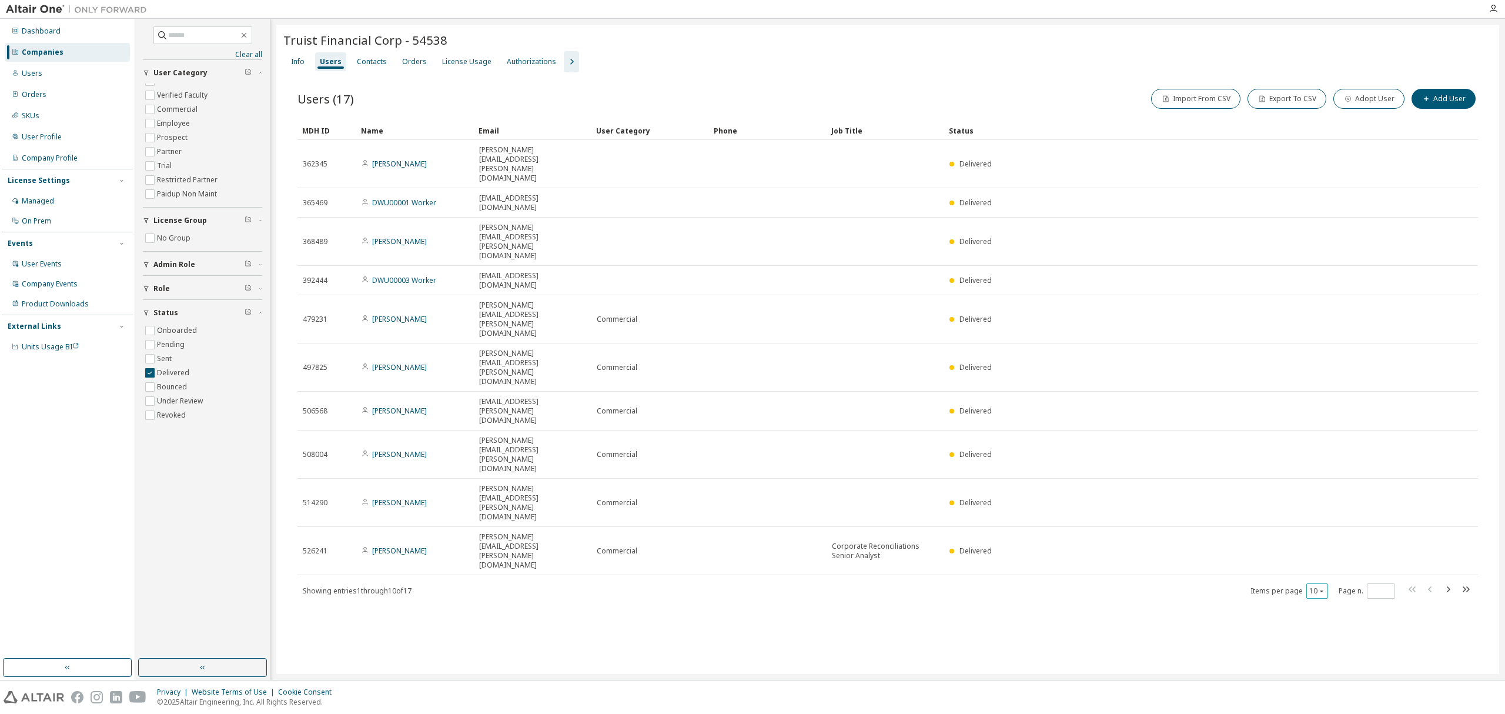
click at [1317, 586] on button "10" at bounding box center [1317, 590] width 16 height 9
click at [1318, 433] on div "100" at bounding box center [1353, 437] width 94 height 14
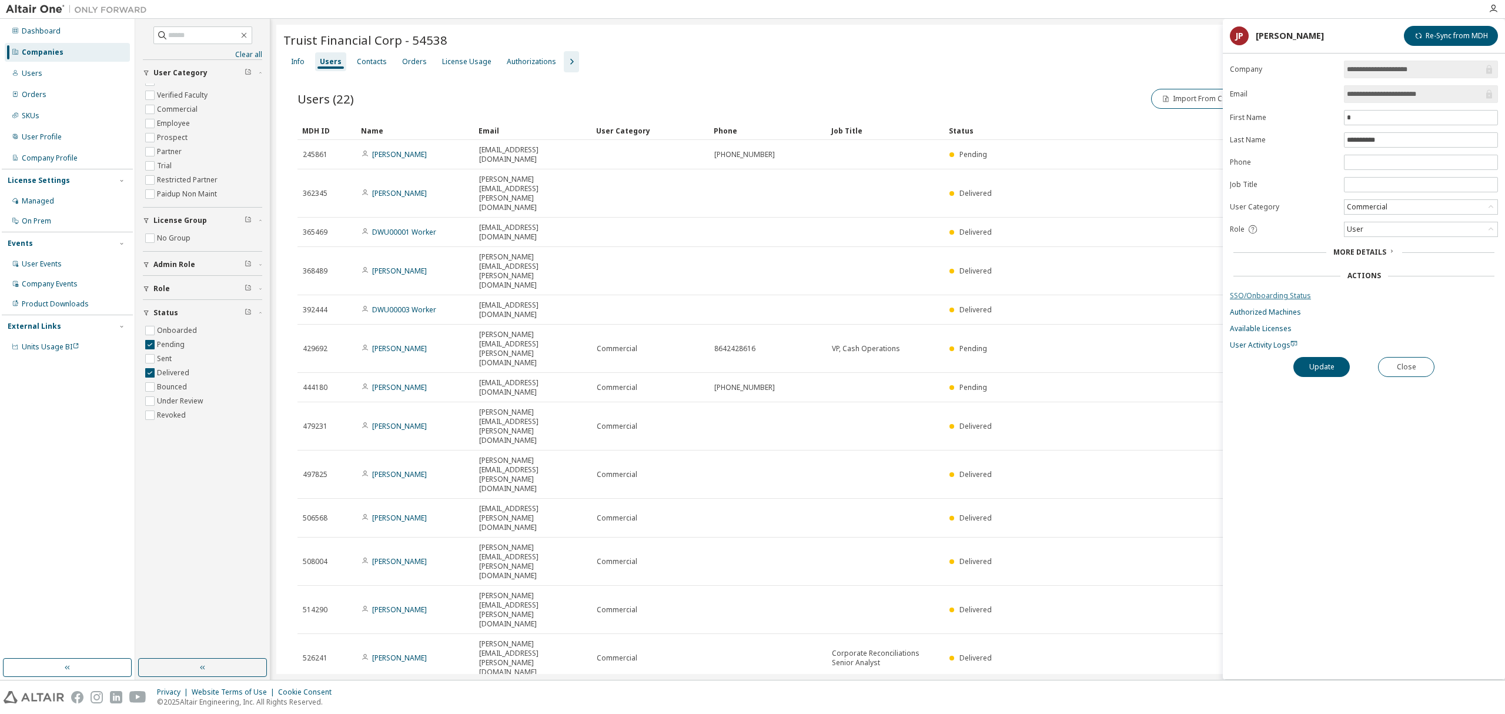
click at [1264, 300] on link "SSO/Onboarding Status" at bounding box center [1364, 295] width 268 height 9
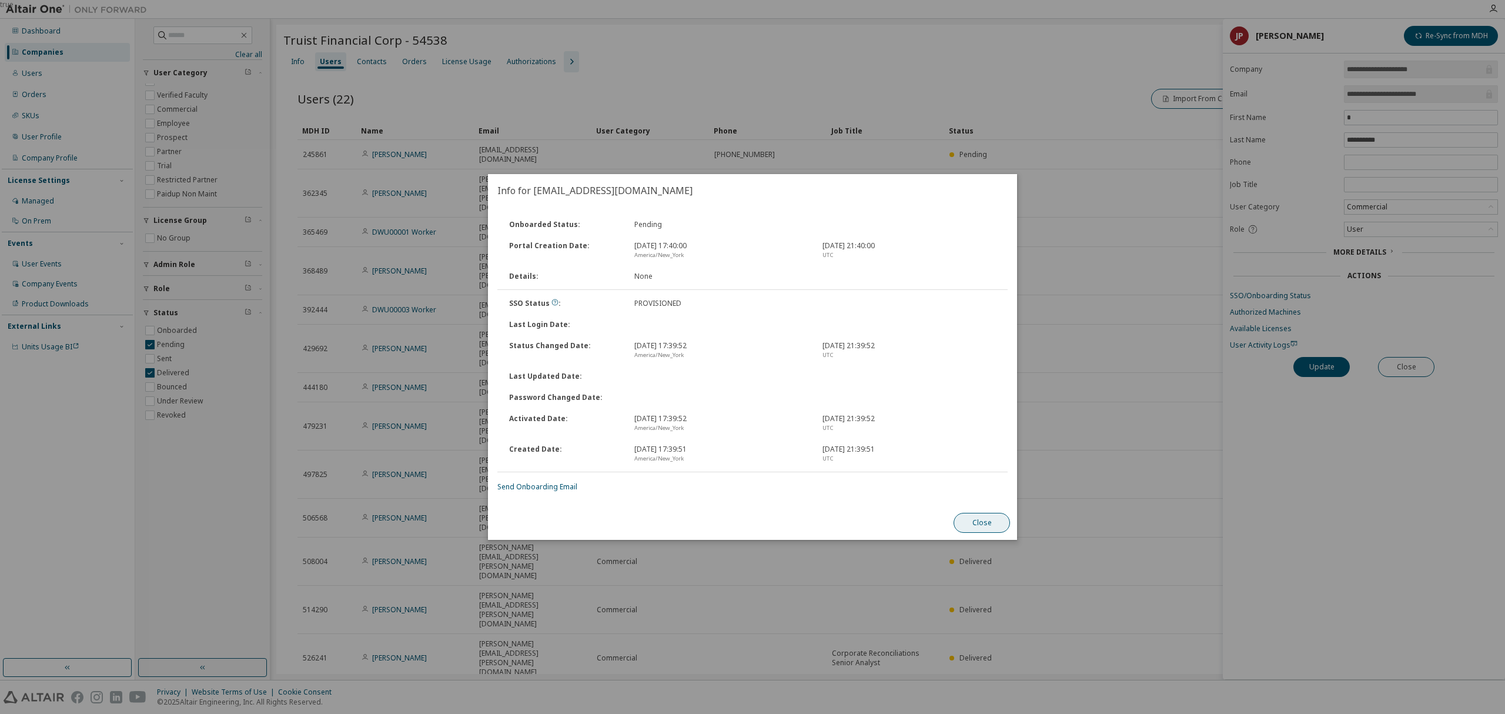
click at [985, 520] on button "Close" at bounding box center [982, 523] width 56 height 20
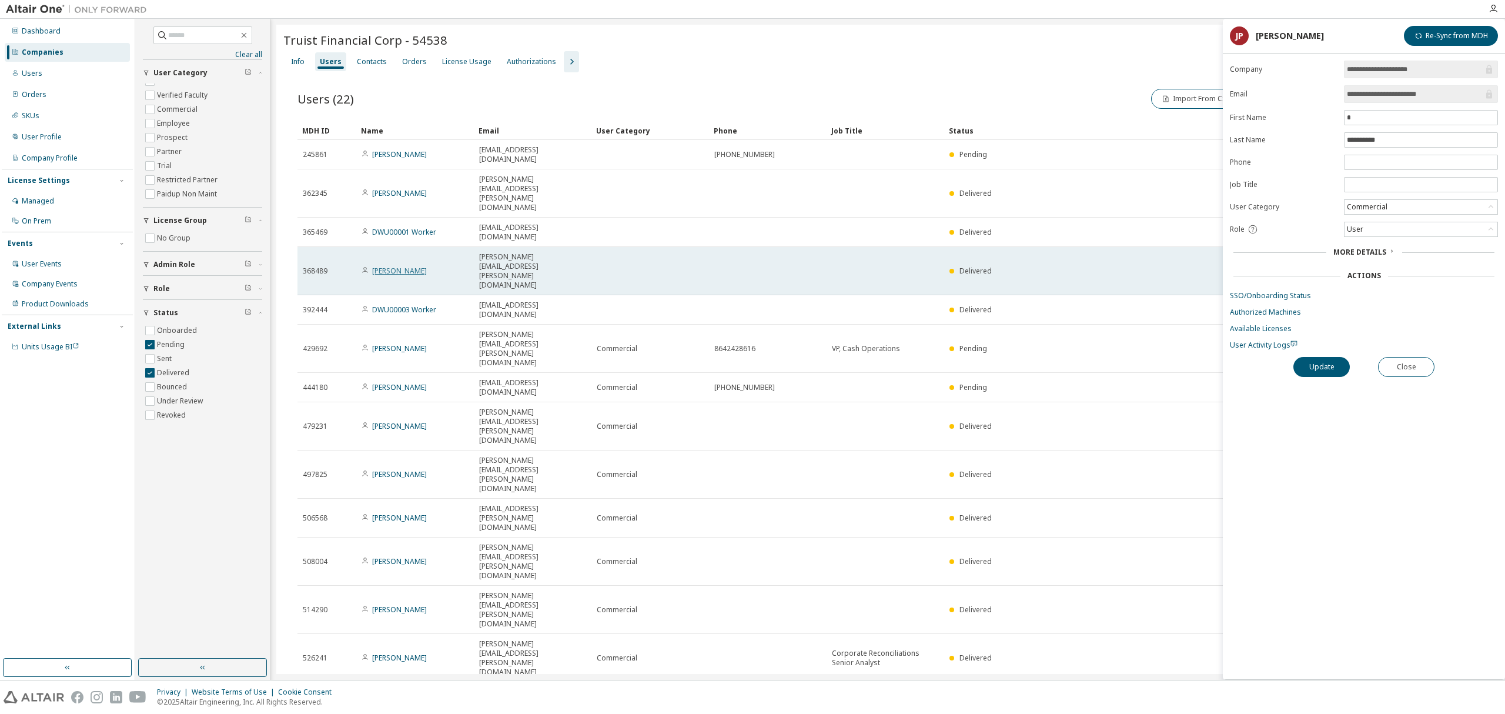
click at [407, 266] on link "[PERSON_NAME]" at bounding box center [399, 271] width 55 height 10
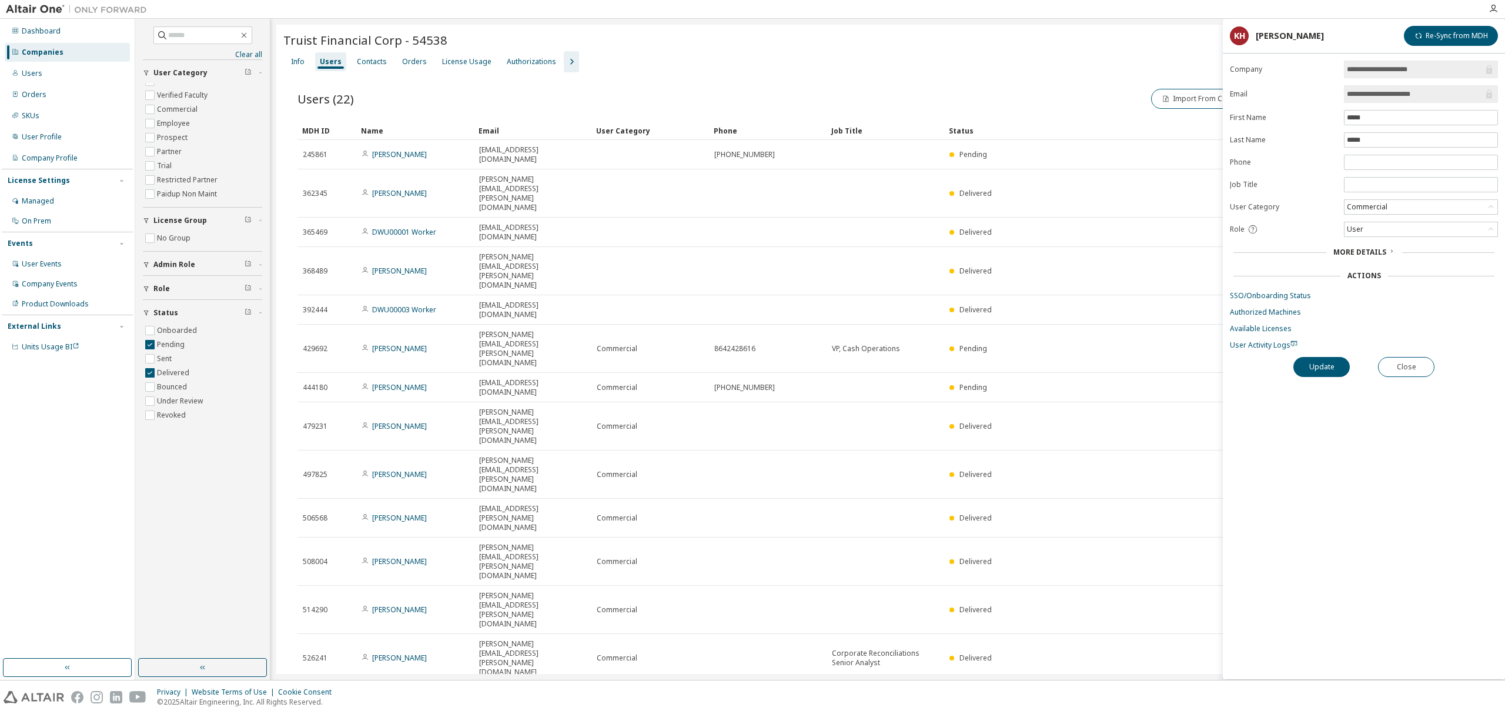
click at [1257, 298] on link "SSO/Onboarding Status" at bounding box center [1364, 295] width 268 height 9
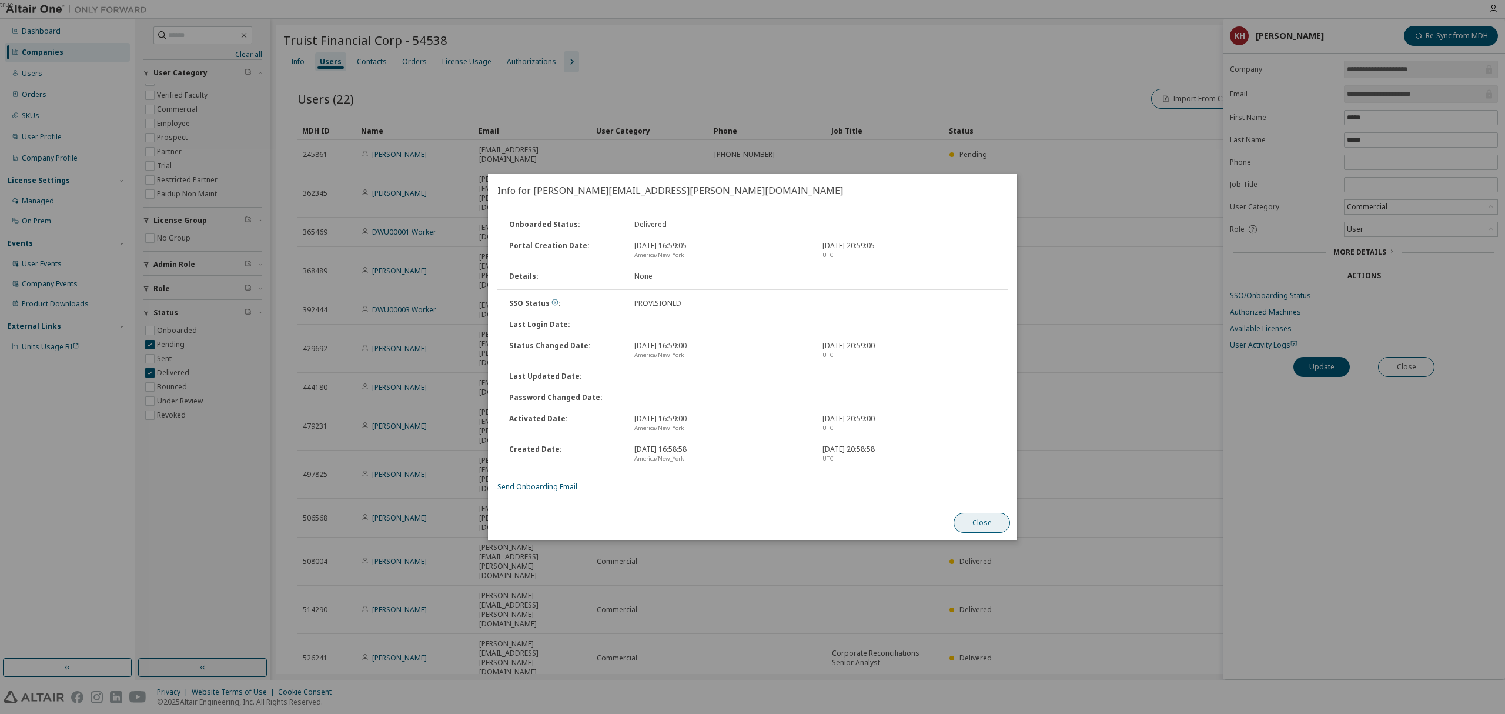
click at [995, 520] on button "Close" at bounding box center [982, 523] width 56 height 20
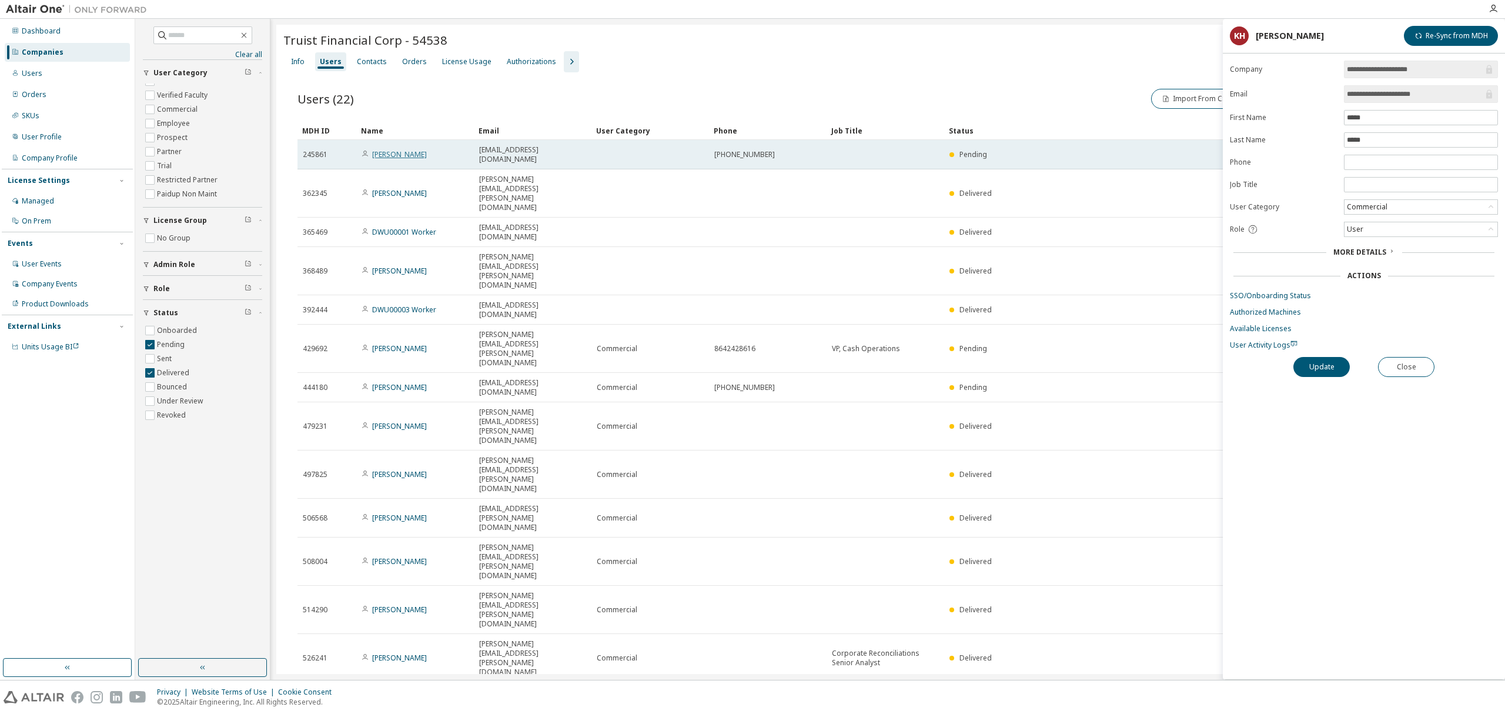
click at [400, 149] on link "[PERSON_NAME]" at bounding box center [399, 154] width 55 height 10
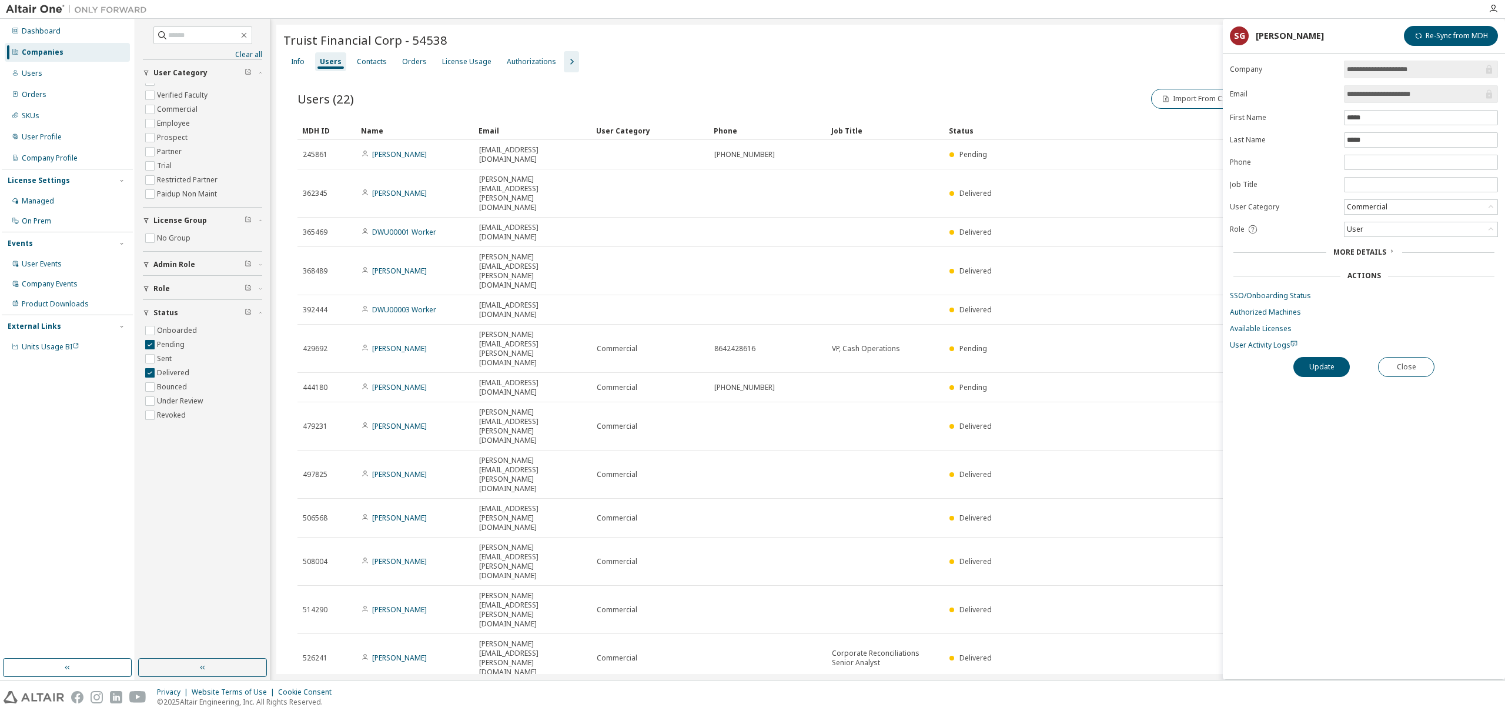
click at [1249, 299] on link "SSO/Onboarding Status" at bounding box center [1364, 295] width 268 height 9
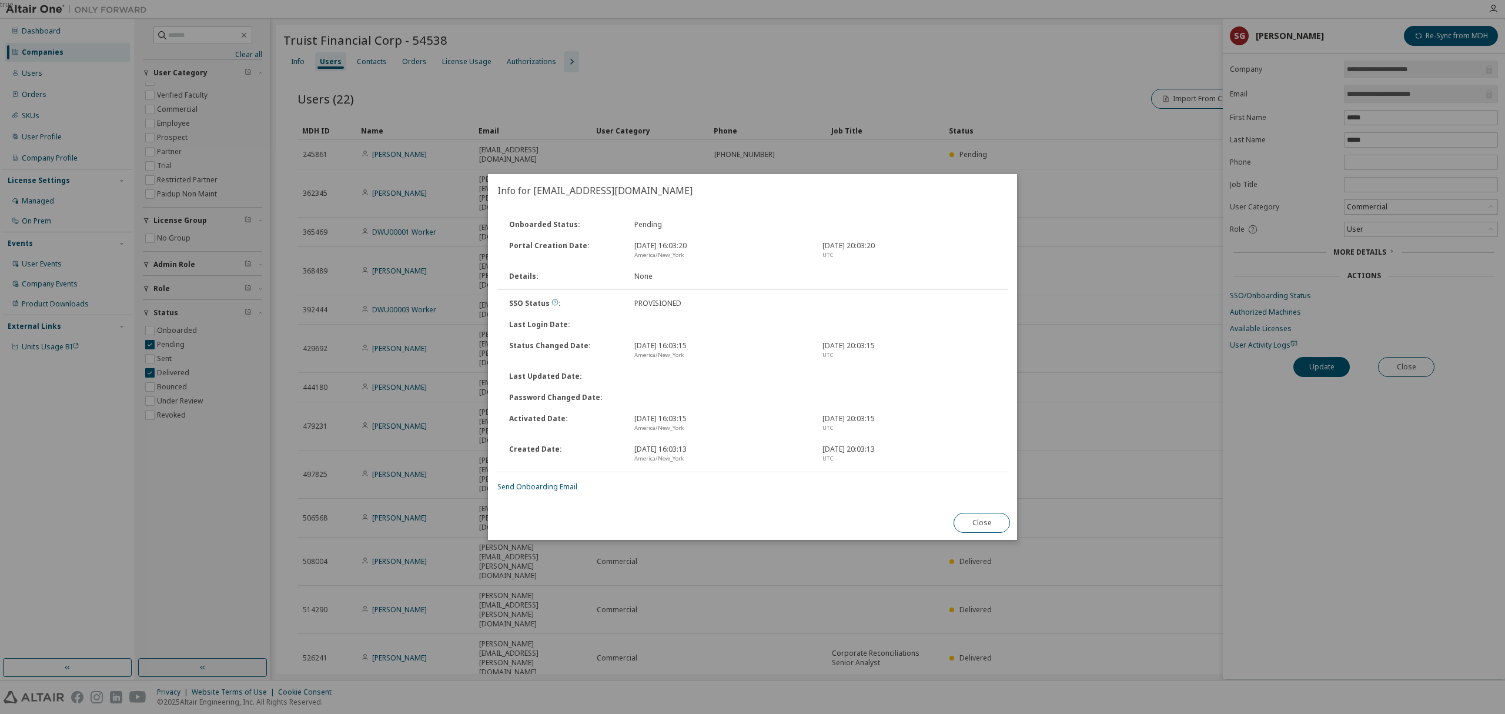
click at [553, 299] on icon at bounding box center [555, 302] width 7 height 7
